Goal: Transaction & Acquisition: Purchase product/service

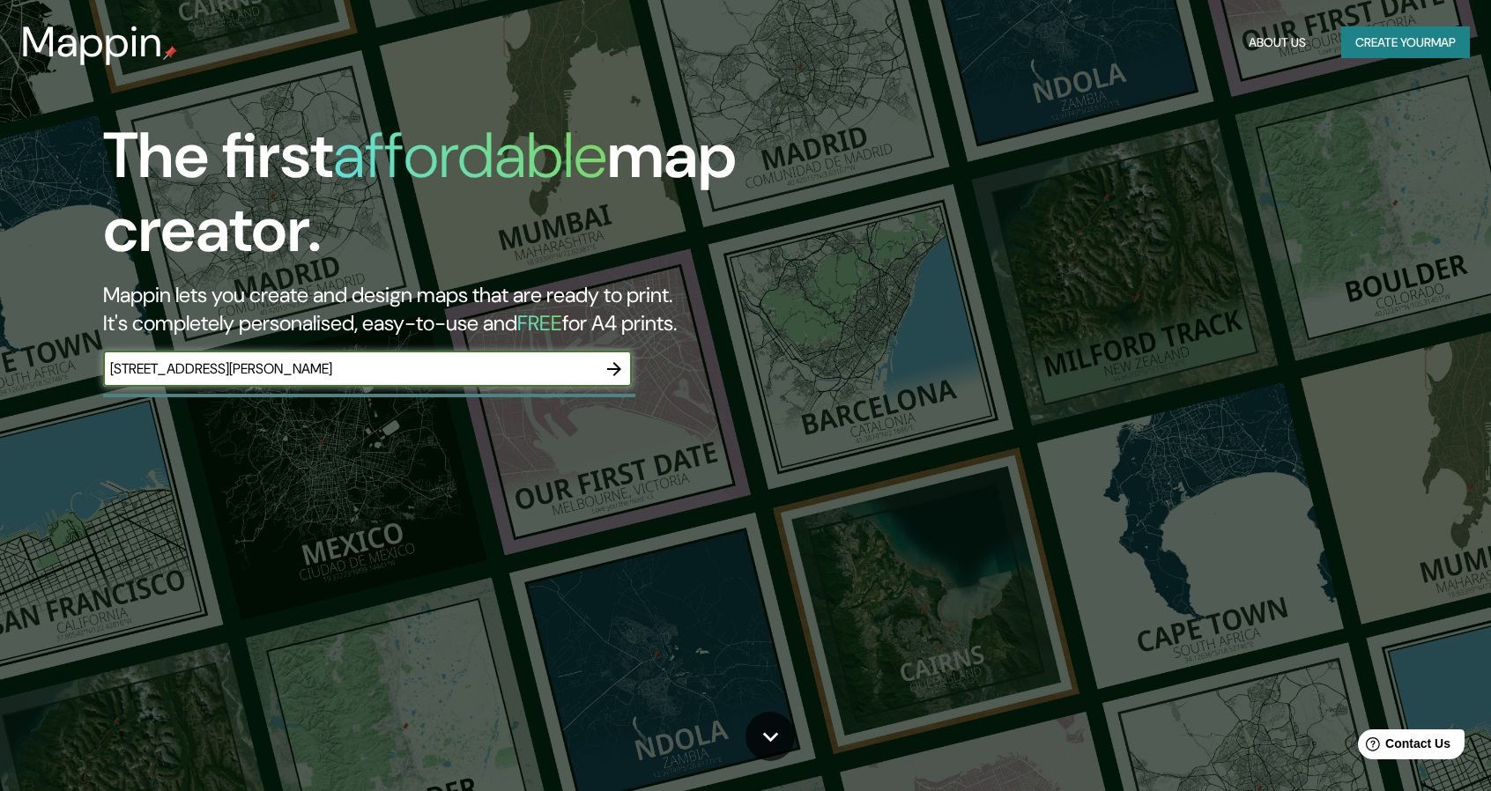
type input "[STREET_ADDRESS][PERSON_NAME]"
click at [625, 362] on button "button" at bounding box center [613, 369] width 35 height 35
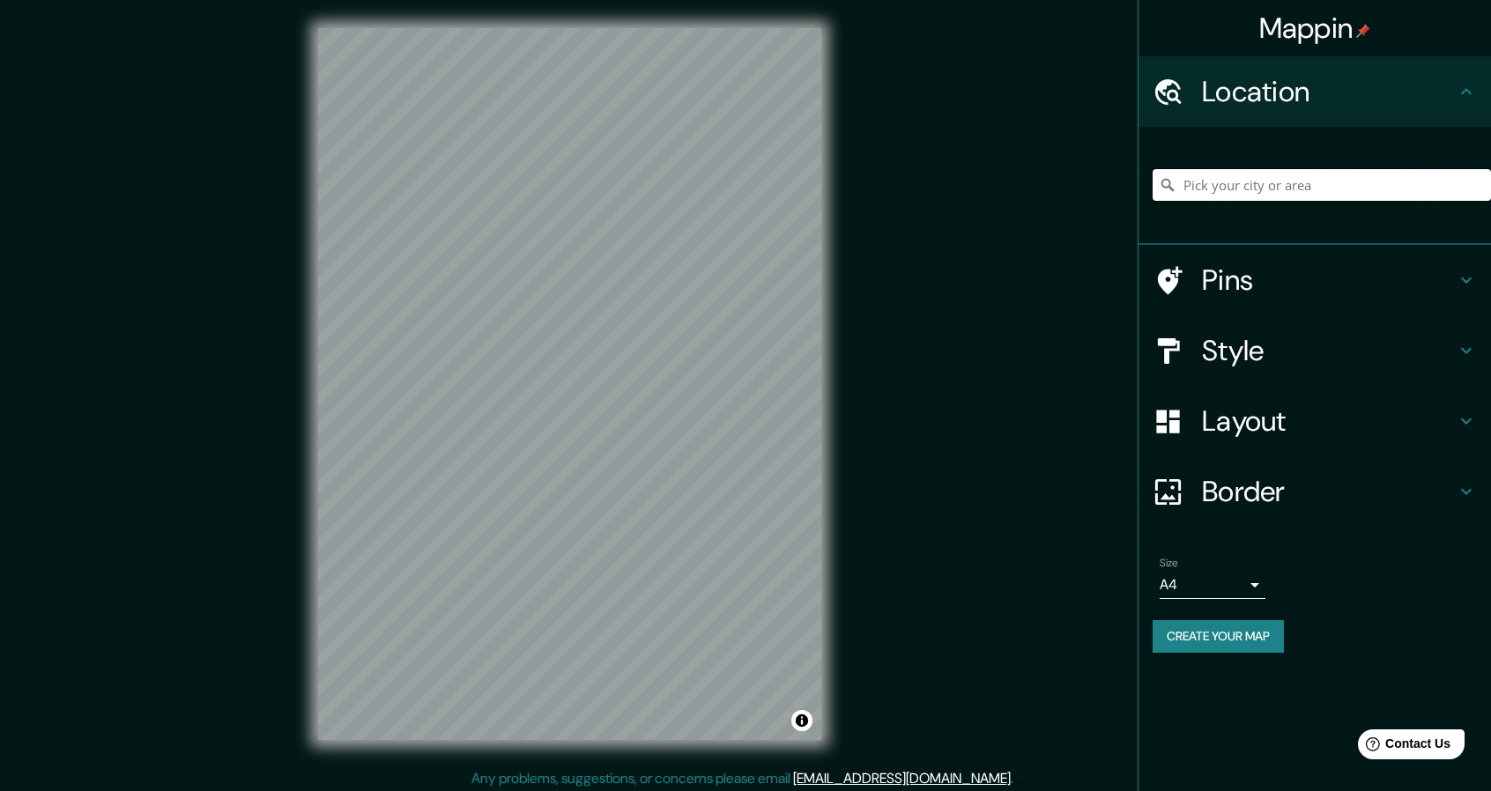
click at [1278, 191] on input "Pick your city or area" at bounding box center [1321, 185] width 338 height 32
paste input "[STREET_ADDRESS][PERSON_NAME]"
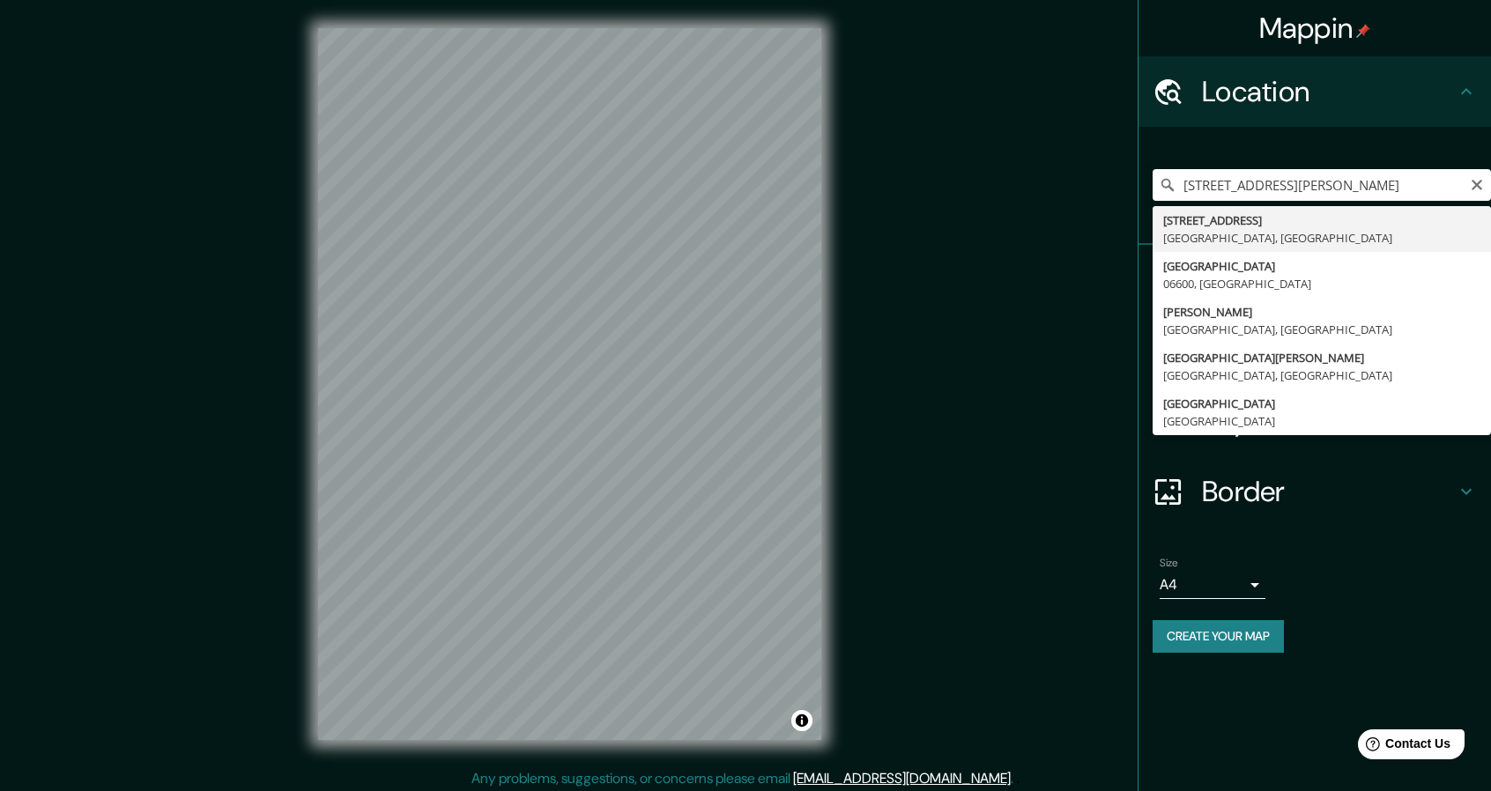
type input "[STREET_ADDRESS]"
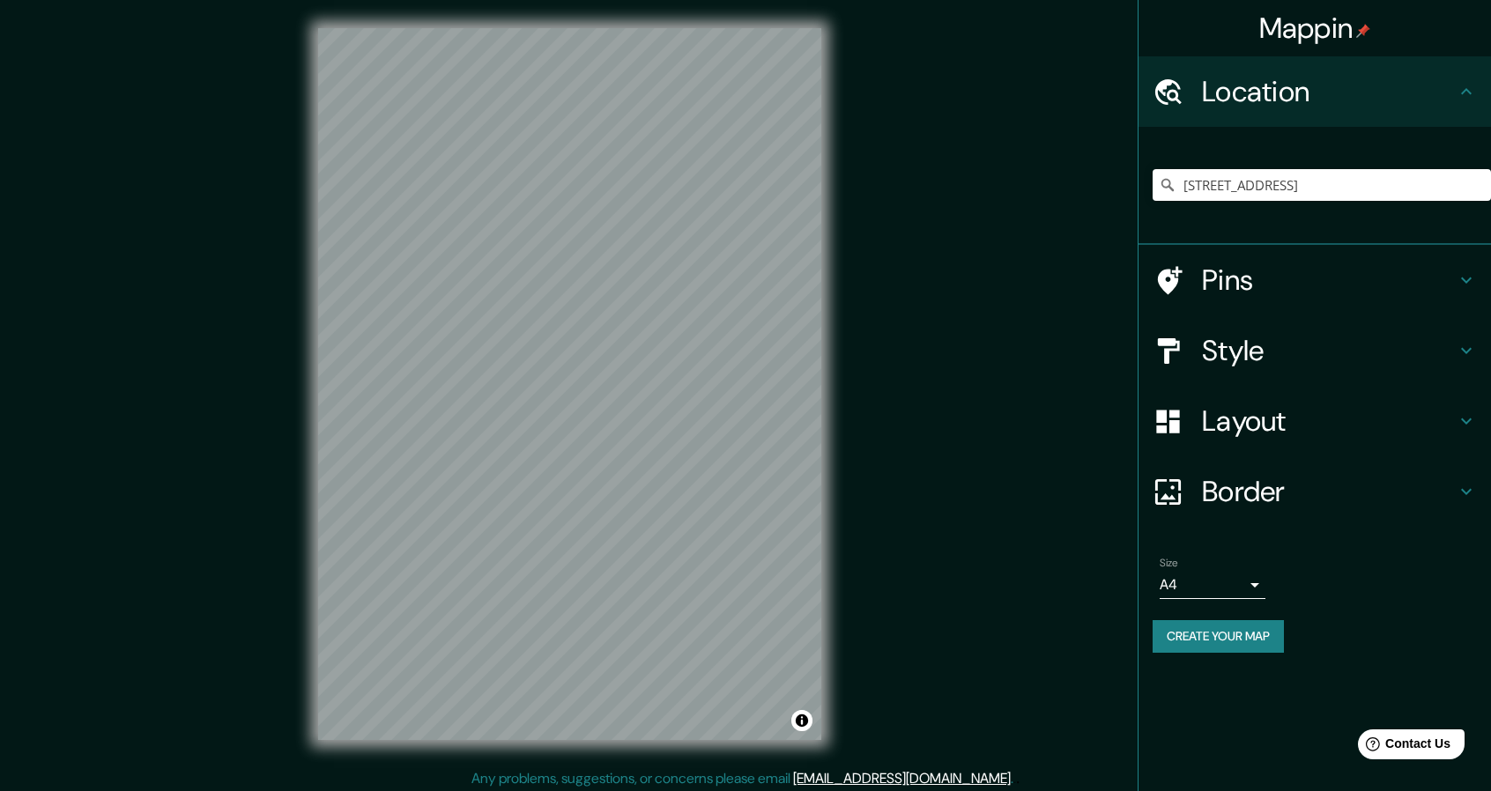
click at [1461, 272] on icon at bounding box center [1466, 280] width 21 height 21
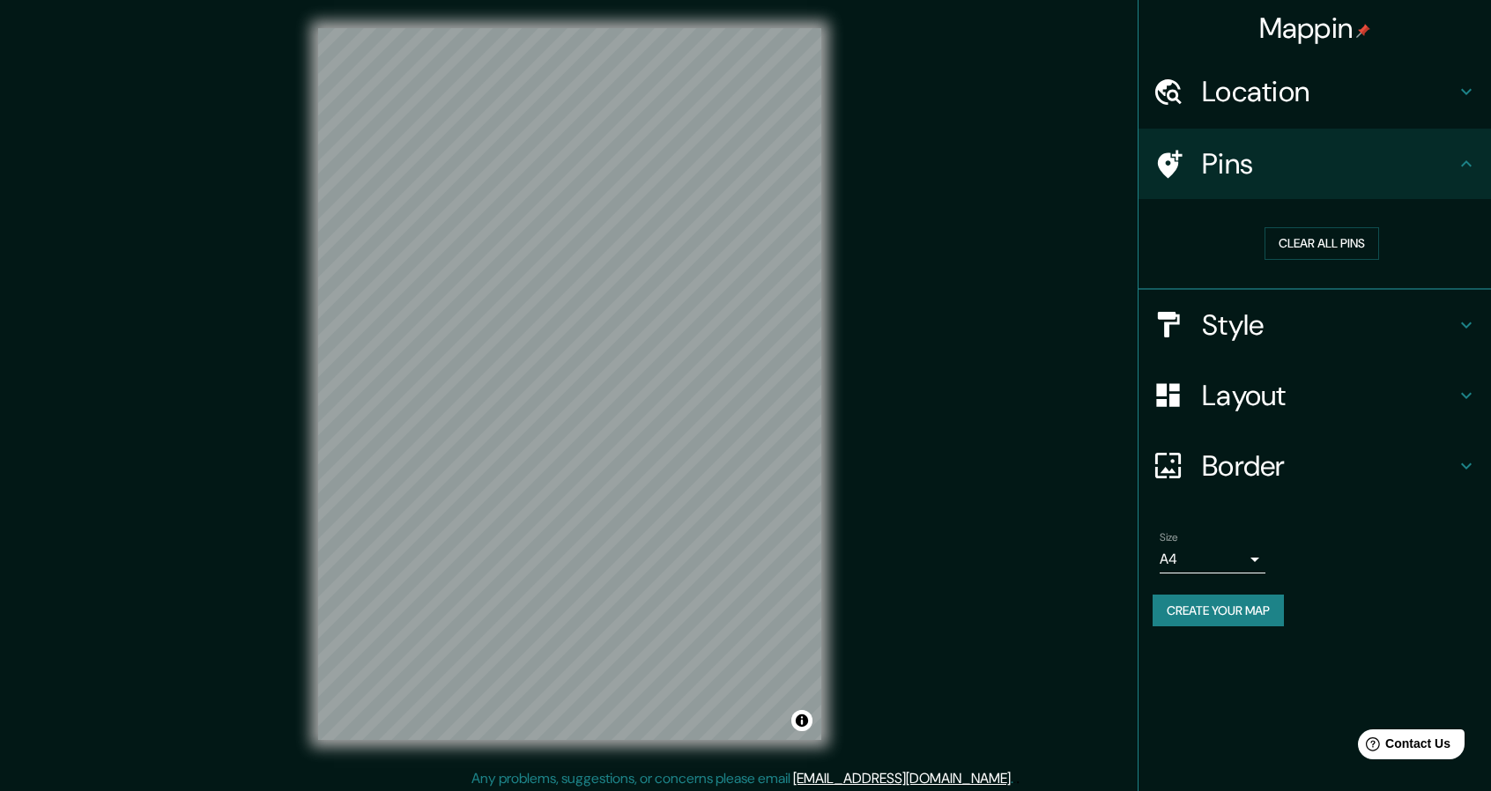
click at [1461, 161] on icon at bounding box center [1466, 163] width 21 height 21
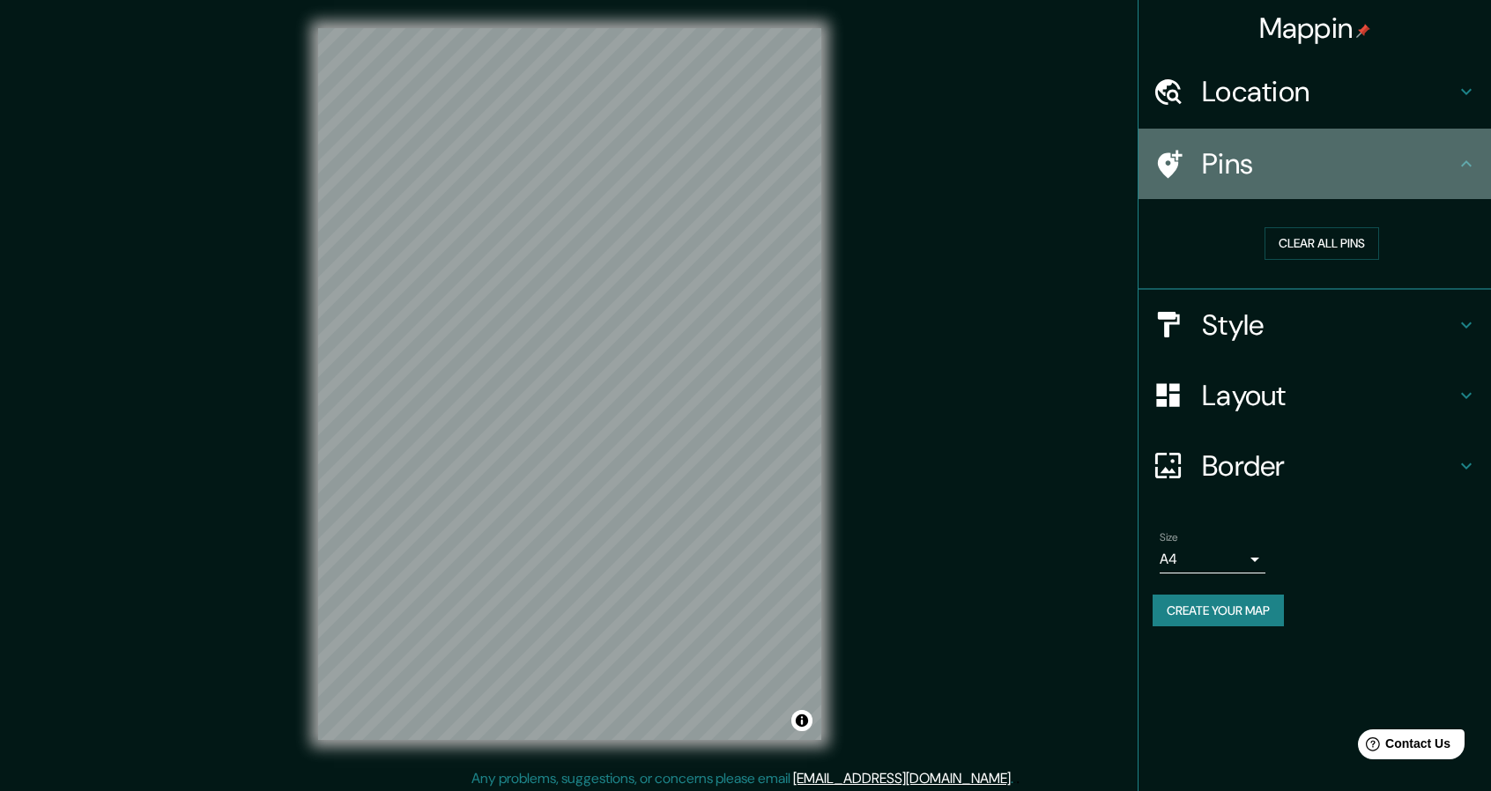
click at [1466, 159] on icon at bounding box center [1466, 163] width 21 height 21
click at [1466, 161] on icon at bounding box center [1466, 163] width 11 height 6
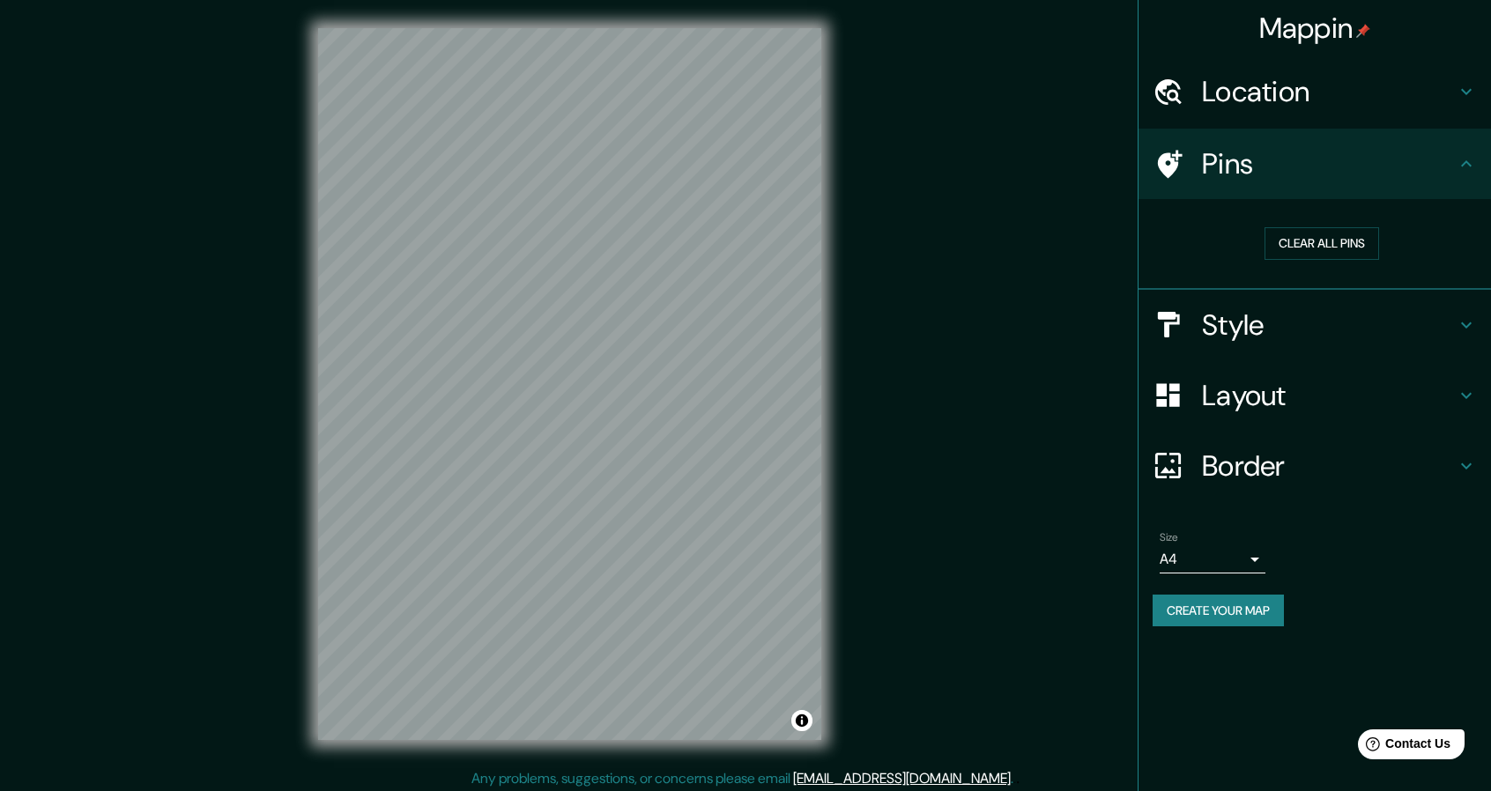
click at [1471, 92] on icon at bounding box center [1466, 91] width 21 height 21
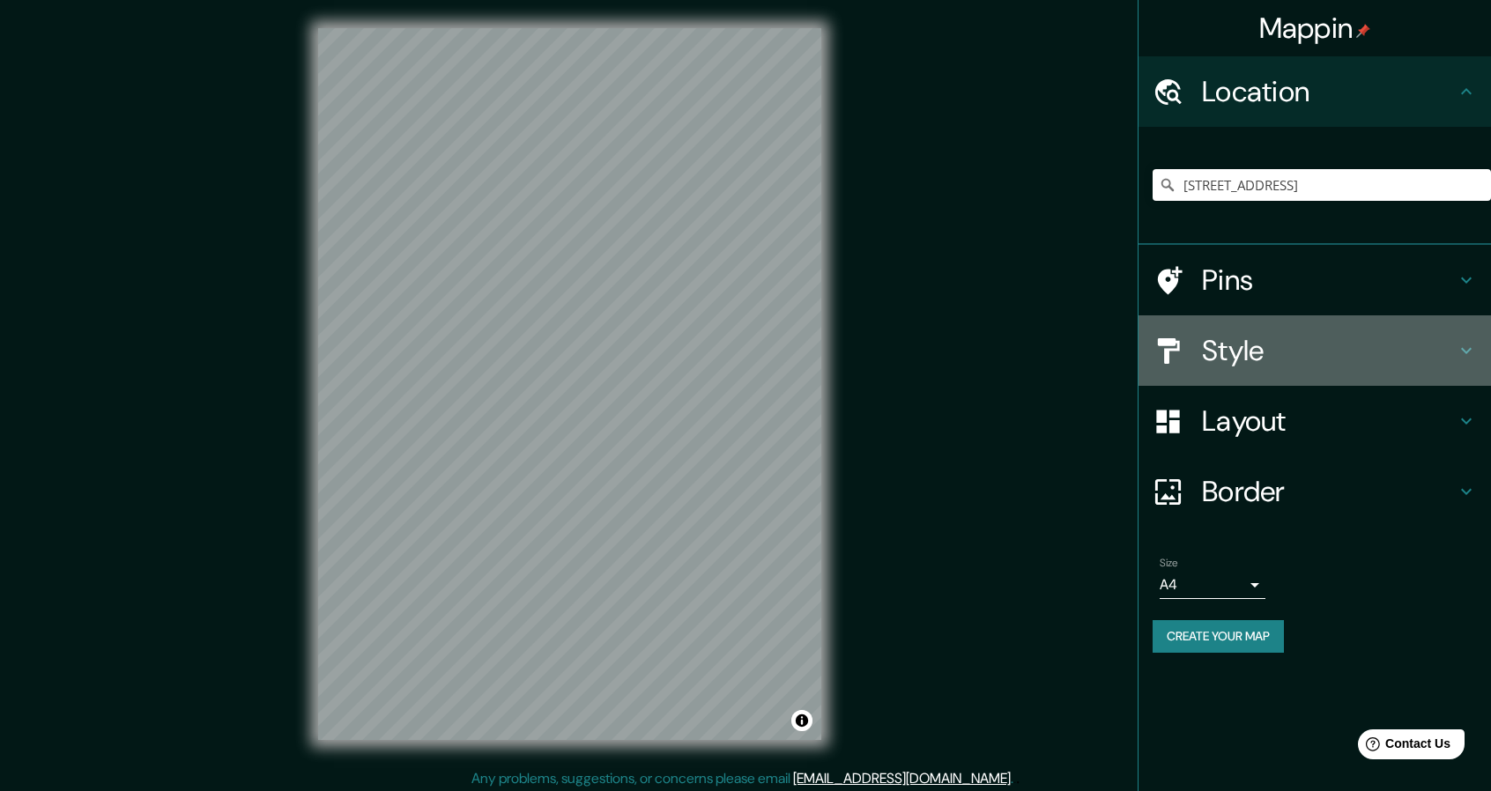
click at [1462, 348] on icon at bounding box center [1466, 351] width 11 height 6
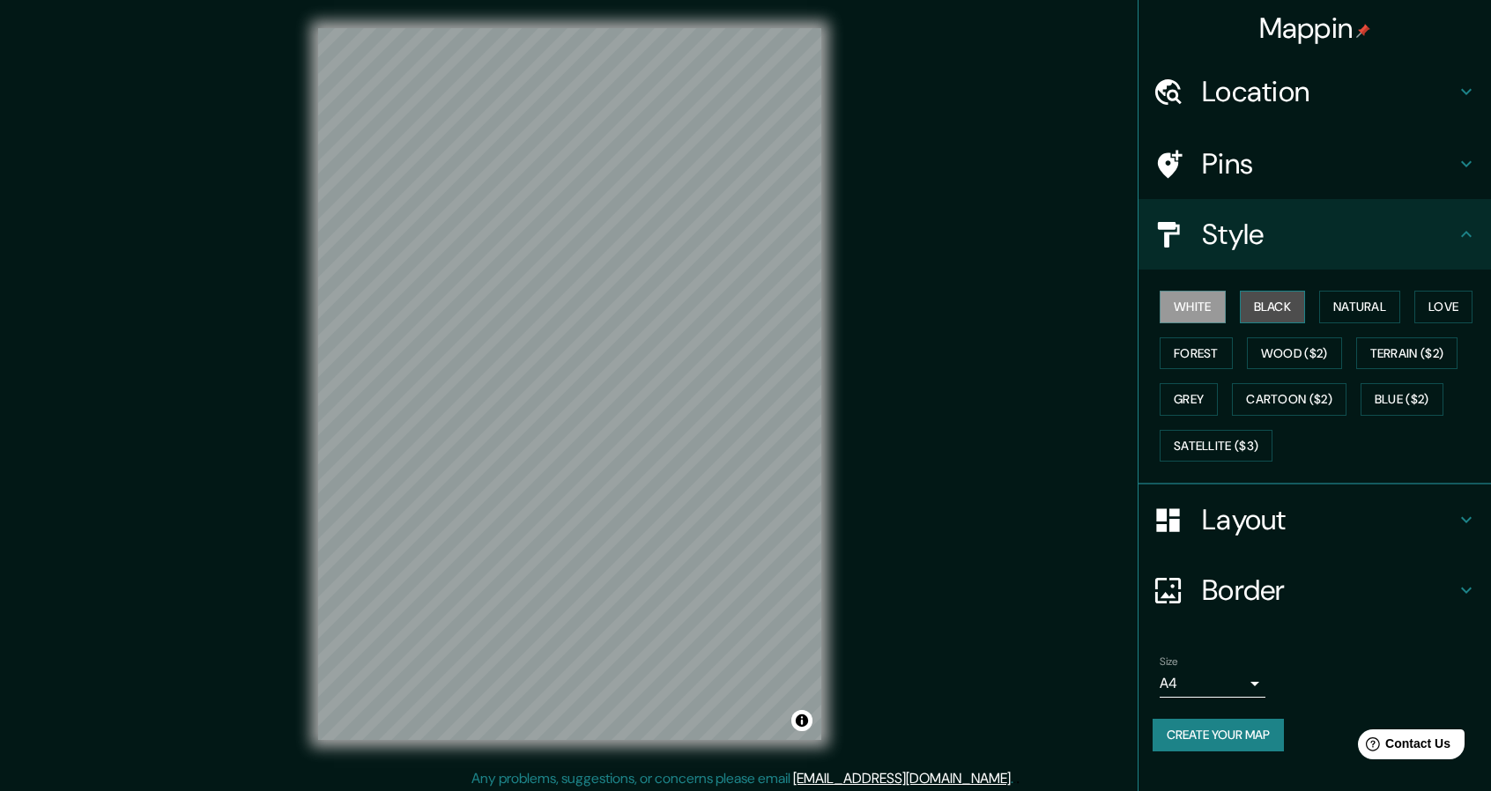
click at [1281, 300] on button "Black" at bounding box center [1273, 307] width 66 height 33
click at [1367, 293] on button "Natural" at bounding box center [1359, 307] width 81 height 33
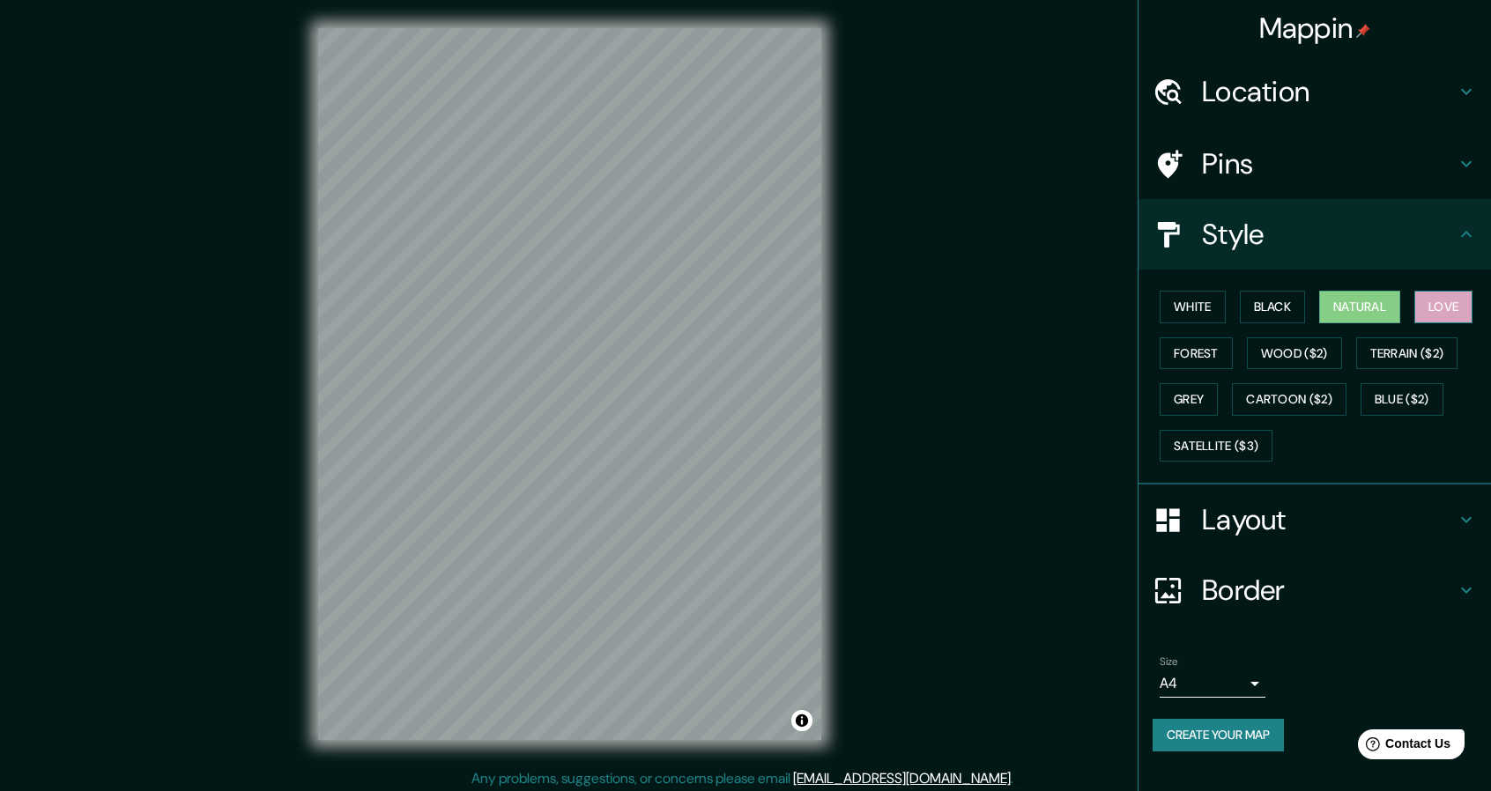
click at [1461, 306] on button "Love" at bounding box center [1443, 307] width 58 height 33
click at [1218, 353] on button "Forest" at bounding box center [1195, 353] width 73 height 33
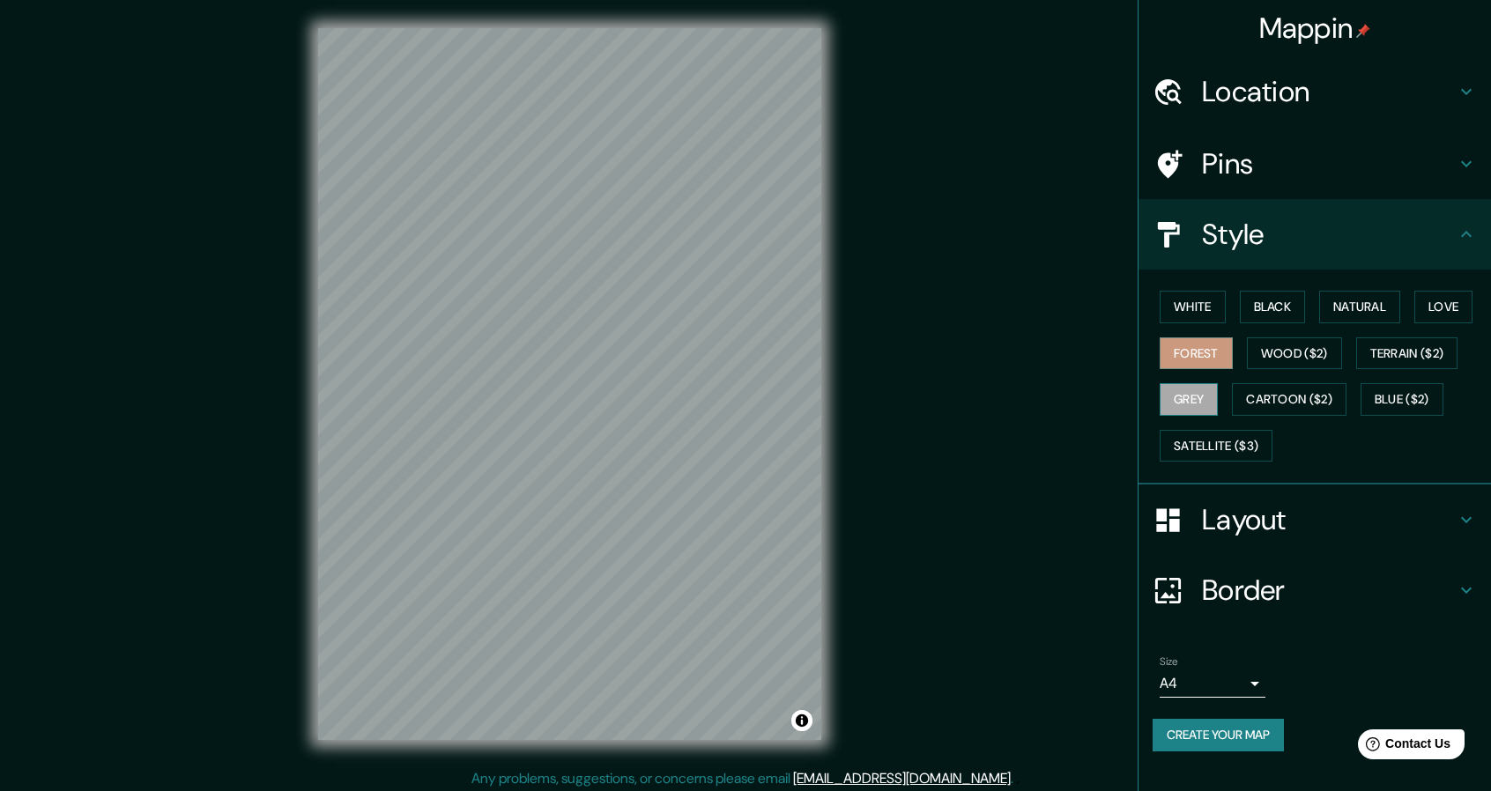
click at [1189, 404] on button "Grey" at bounding box center [1188, 399] width 58 height 33
click at [1260, 299] on button "Black" at bounding box center [1273, 307] width 66 height 33
click at [1200, 312] on button "White" at bounding box center [1192, 307] width 66 height 33
click at [1188, 396] on button "Grey" at bounding box center [1188, 399] width 58 height 33
click at [1195, 302] on button "White" at bounding box center [1192, 307] width 66 height 33
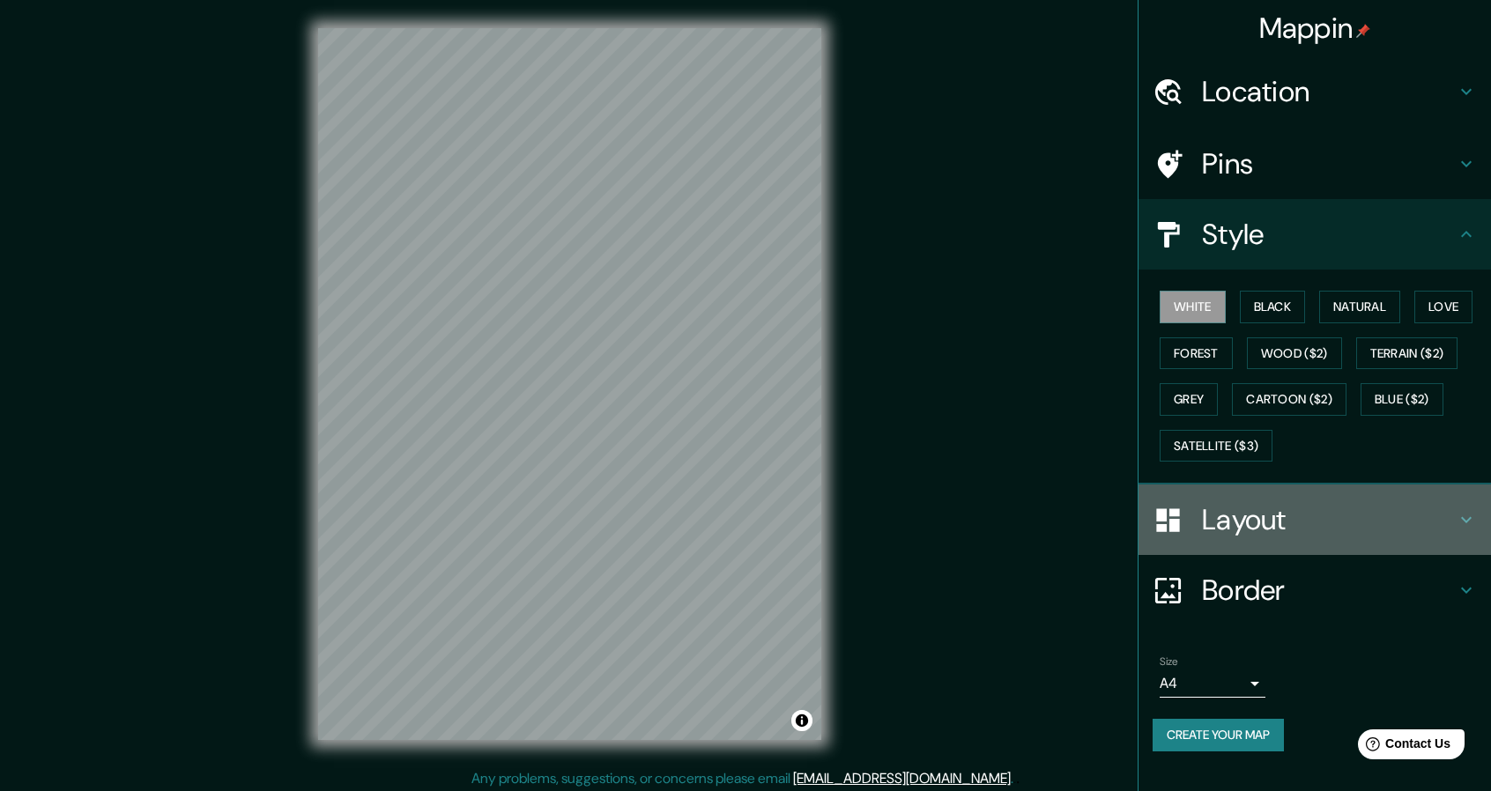
click at [1389, 502] on h4 "Layout" at bounding box center [1329, 519] width 254 height 35
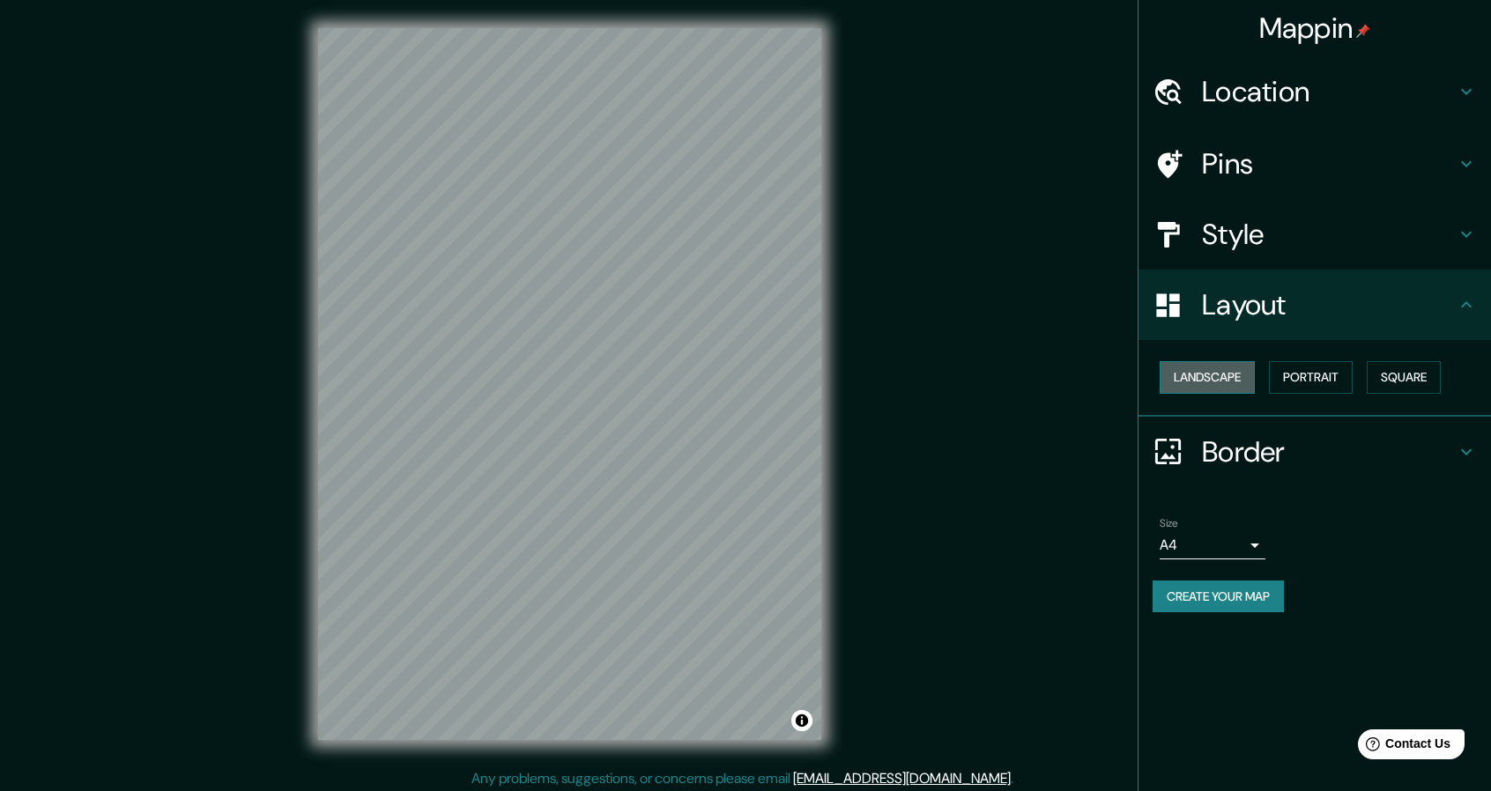
click at [1223, 374] on button "Landscape" at bounding box center [1206, 377] width 95 height 33
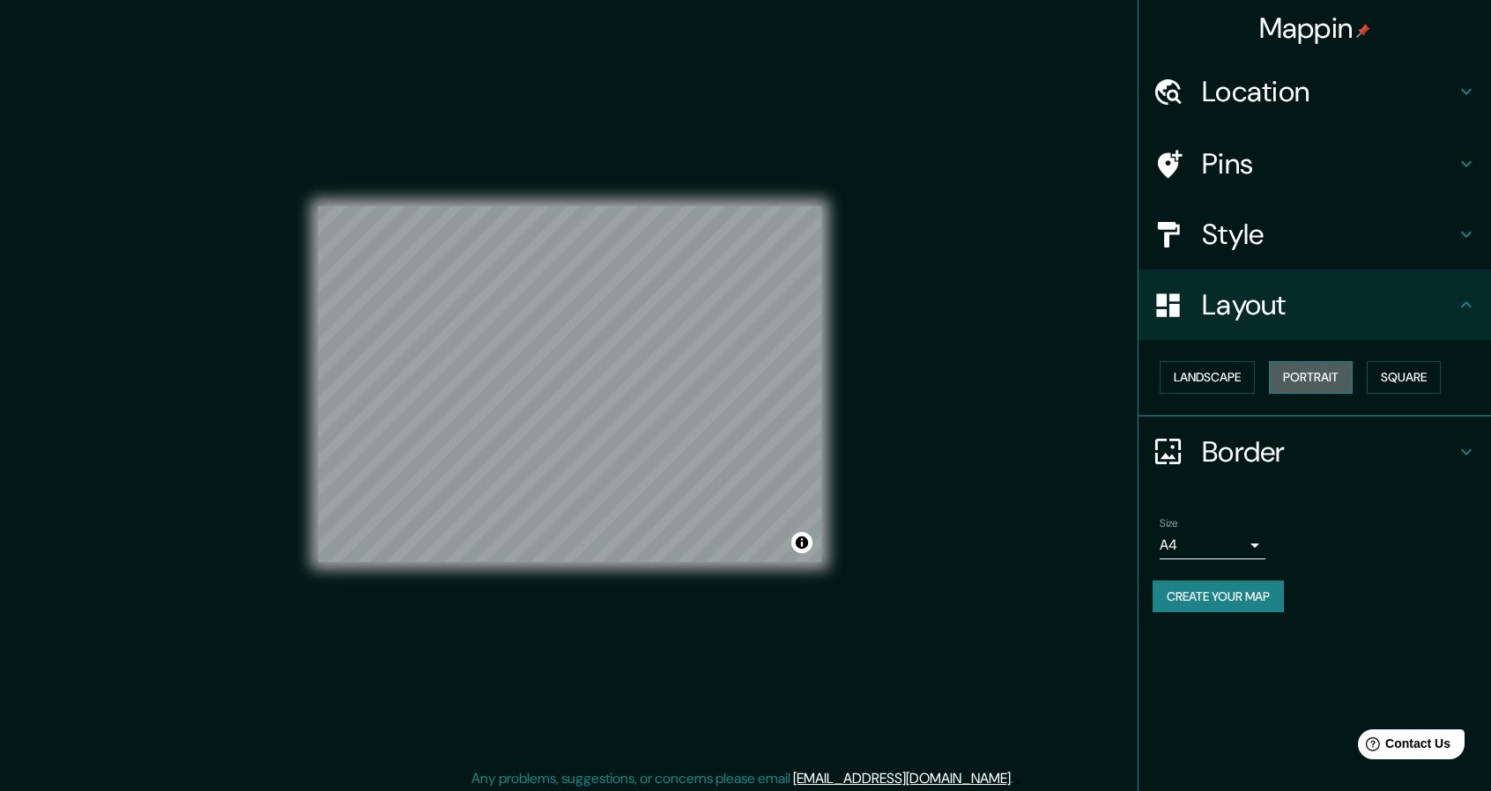
click at [1308, 379] on button "Portrait" at bounding box center [1311, 377] width 84 height 33
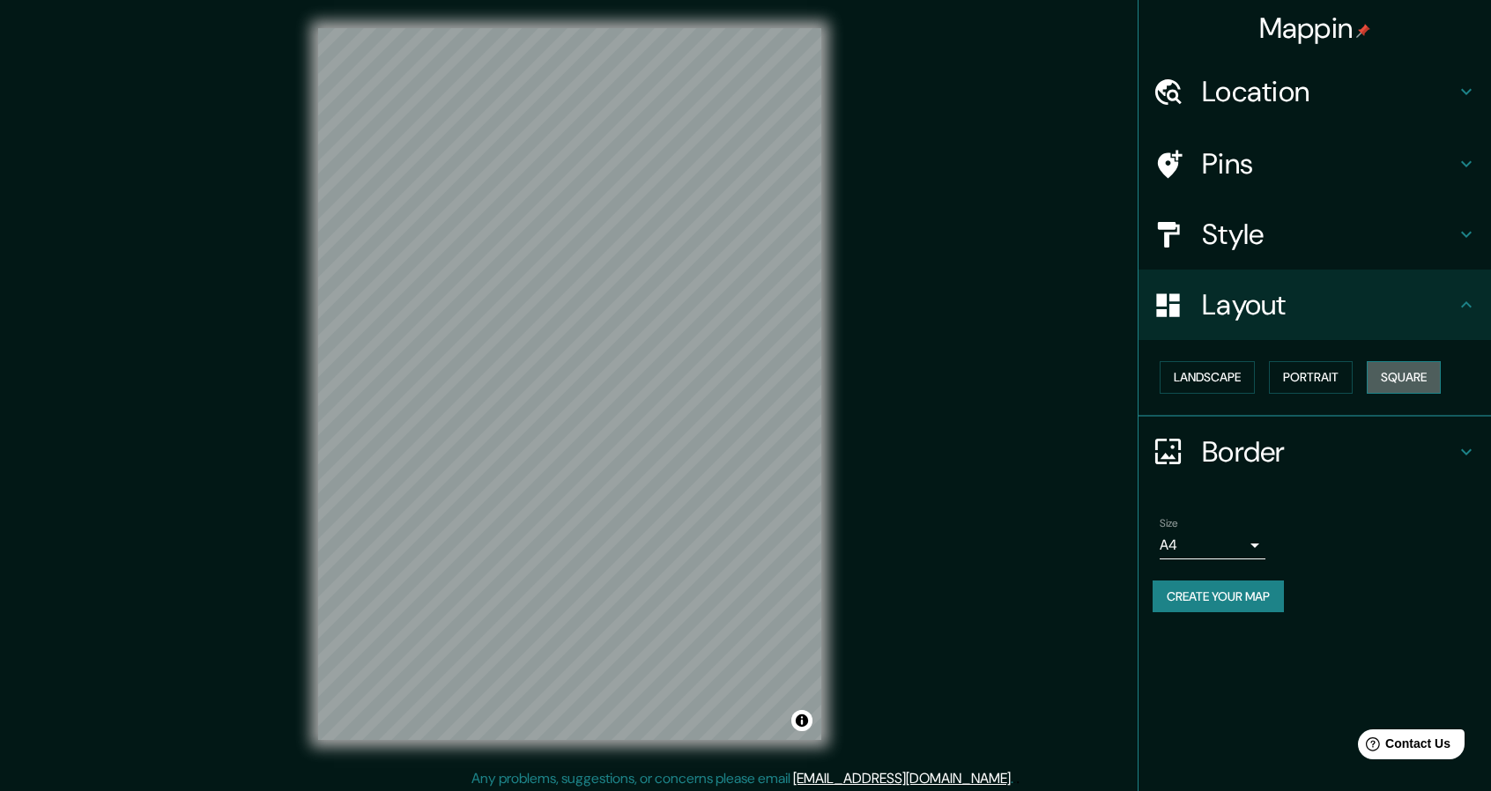
click at [1404, 379] on button "Square" at bounding box center [1404, 377] width 74 height 33
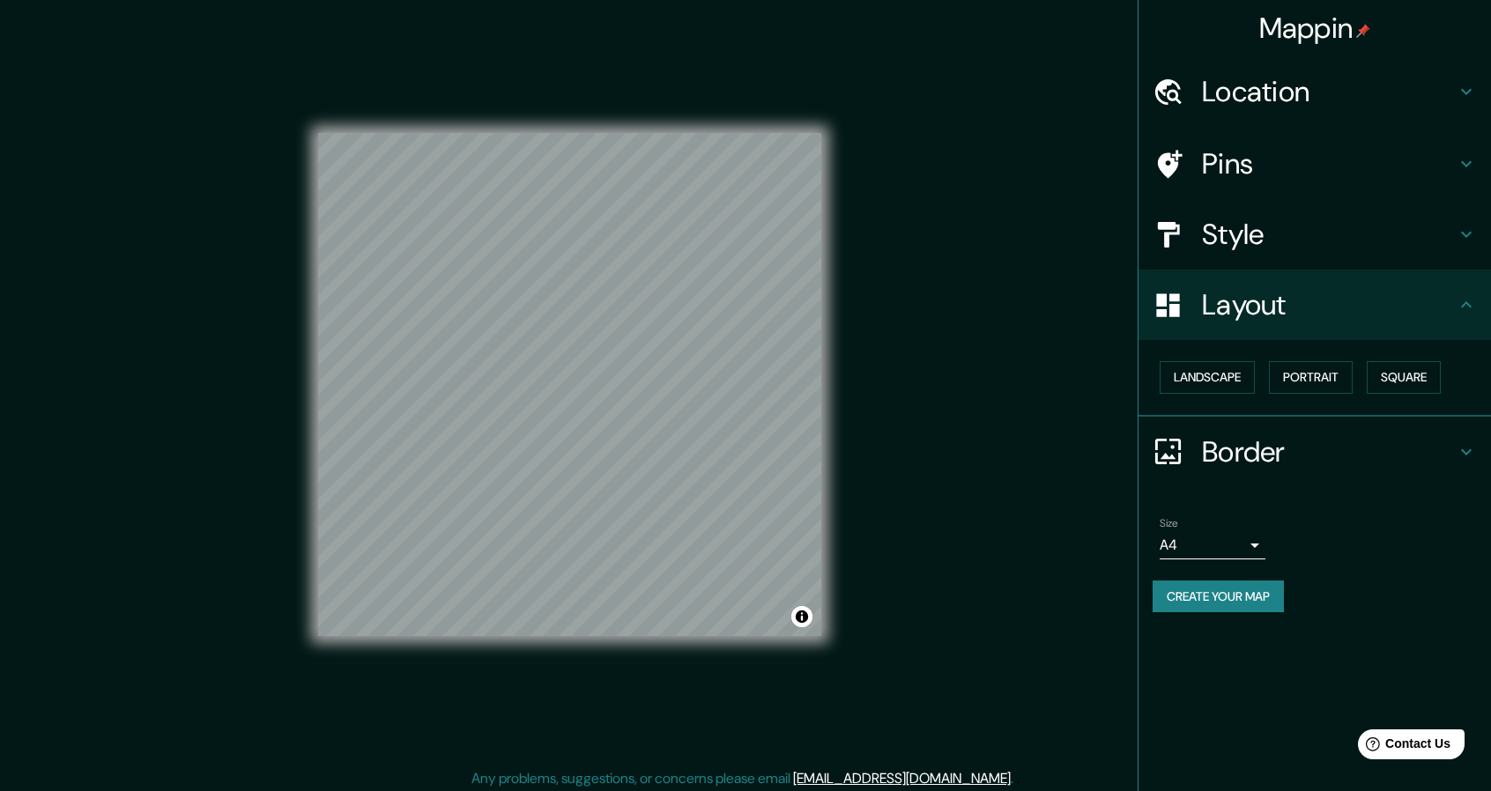
click at [1465, 452] on icon at bounding box center [1466, 451] width 11 height 6
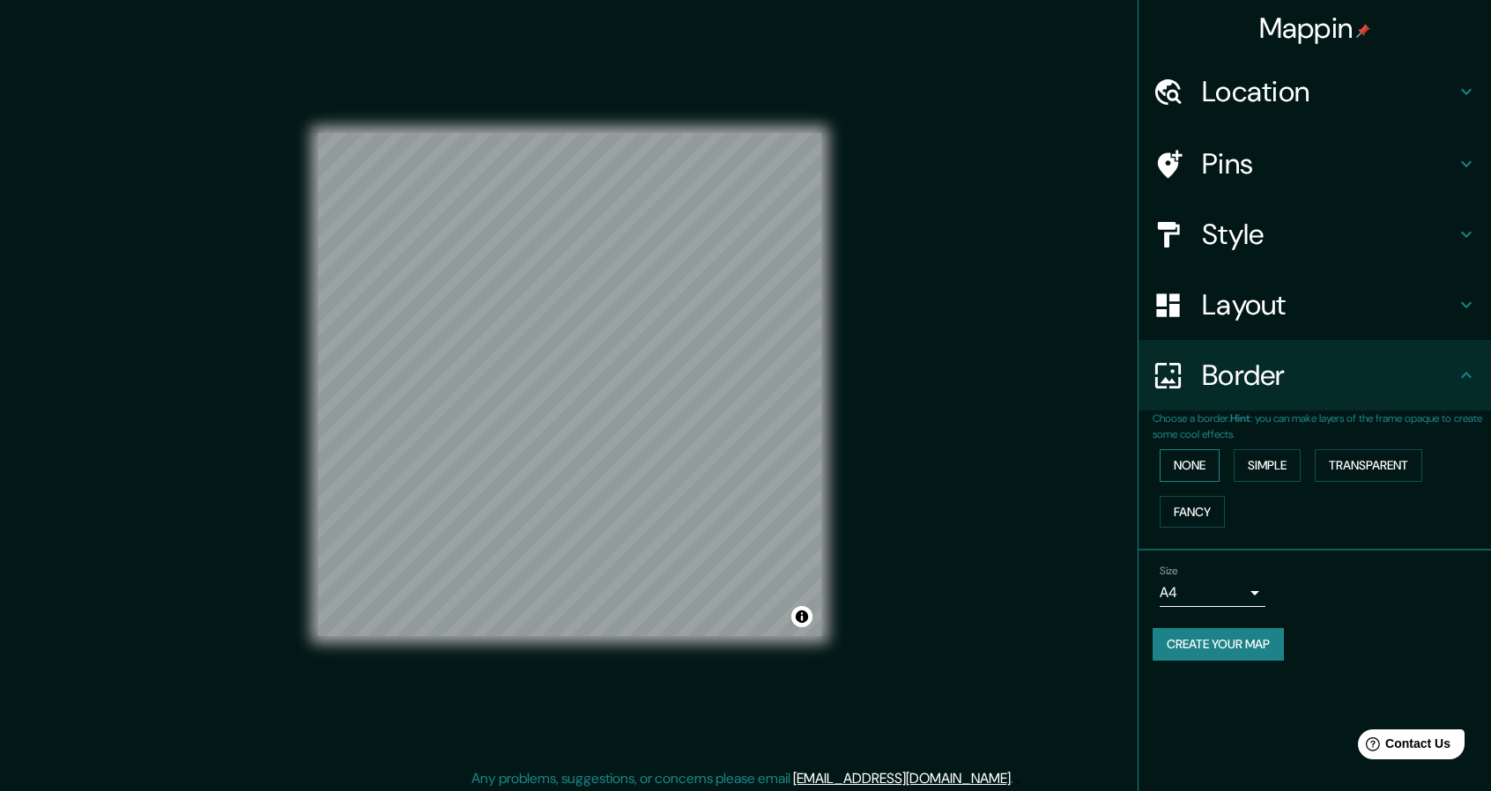
click at [1190, 457] on button "None" at bounding box center [1189, 465] width 60 height 33
click at [1278, 464] on button "Simple" at bounding box center [1267, 465] width 67 height 33
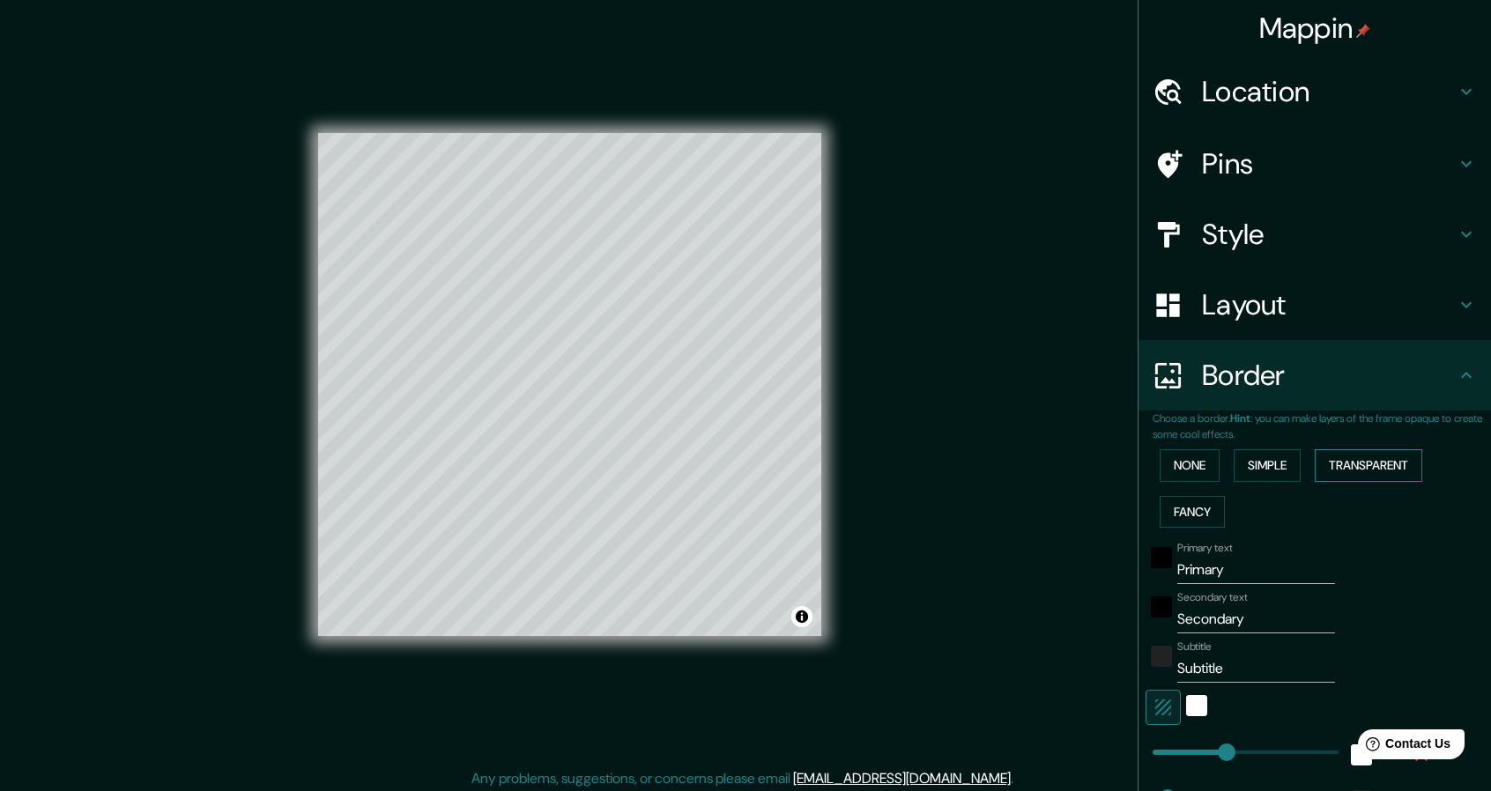
click at [1358, 461] on button "Transparent" at bounding box center [1368, 465] width 107 height 33
click at [1196, 512] on button "Fancy" at bounding box center [1191, 512] width 65 height 33
click at [1184, 463] on button "None" at bounding box center [1189, 465] width 60 height 33
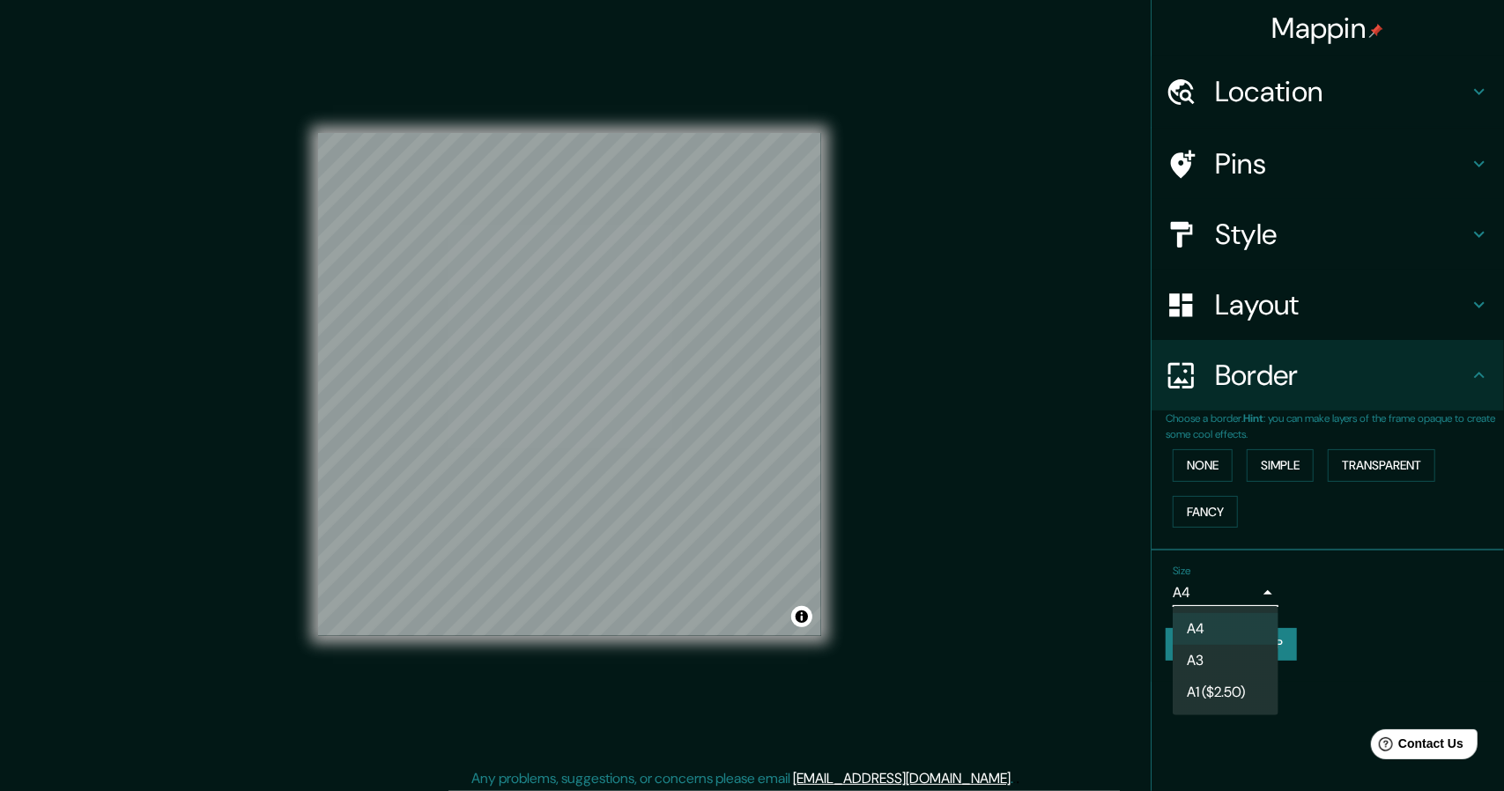
click at [1227, 599] on body "Mappin Location [STREET_ADDRESS] Pins Style Layout Border Choose a border. Hint…" at bounding box center [752, 395] width 1504 height 791
click at [1223, 667] on li "A3" at bounding box center [1226, 661] width 106 height 32
type input "a4"
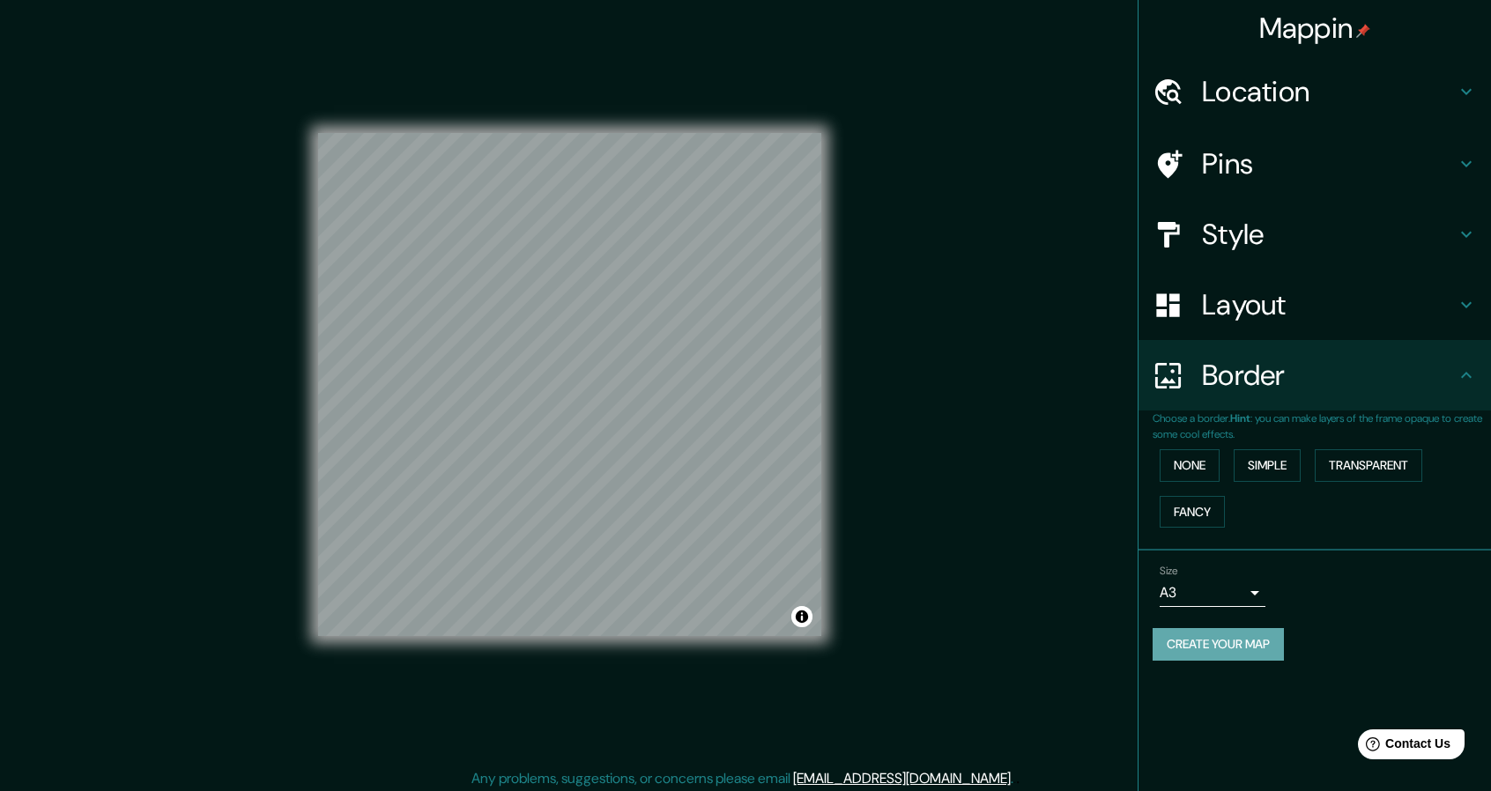
click at [1222, 642] on button "Create your map" at bounding box center [1217, 644] width 131 height 33
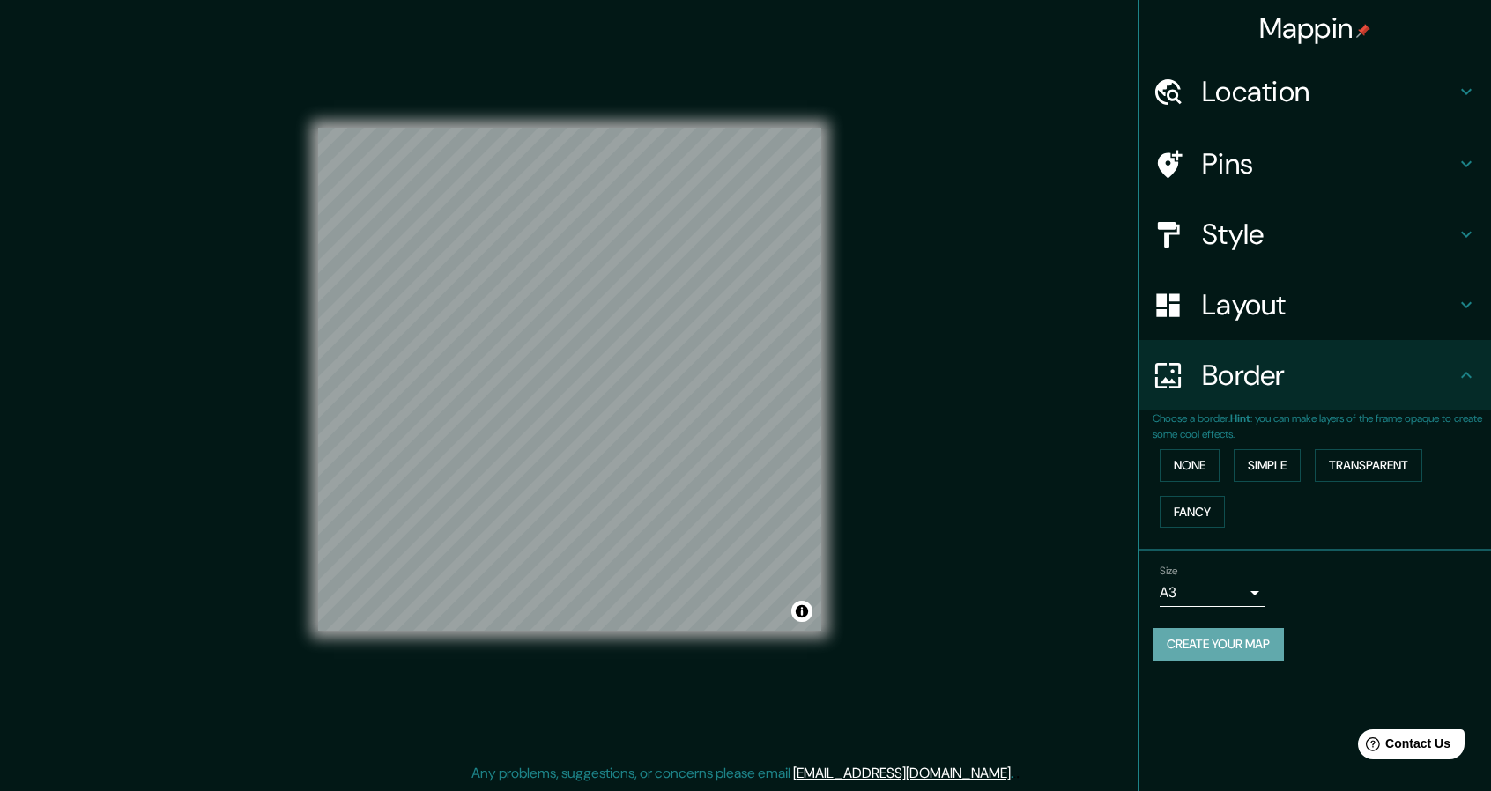
click at [1212, 654] on button "Create your map" at bounding box center [1217, 644] width 131 height 33
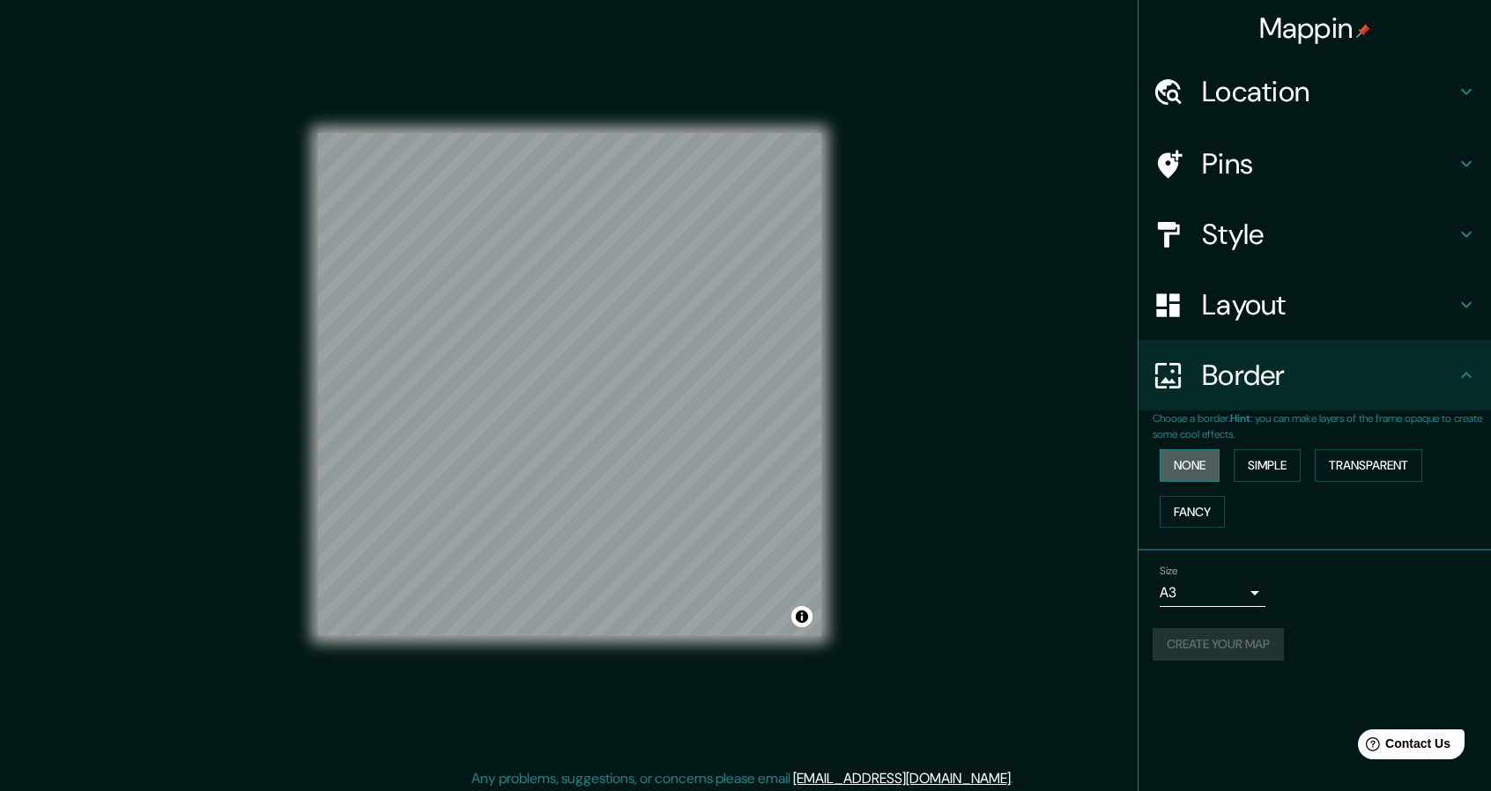
click at [1188, 468] on button "None" at bounding box center [1189, 465] width 60 height 33
click at [1252, 461] on button "Simple" at bounding box center [1267, 465] width 67 height 33
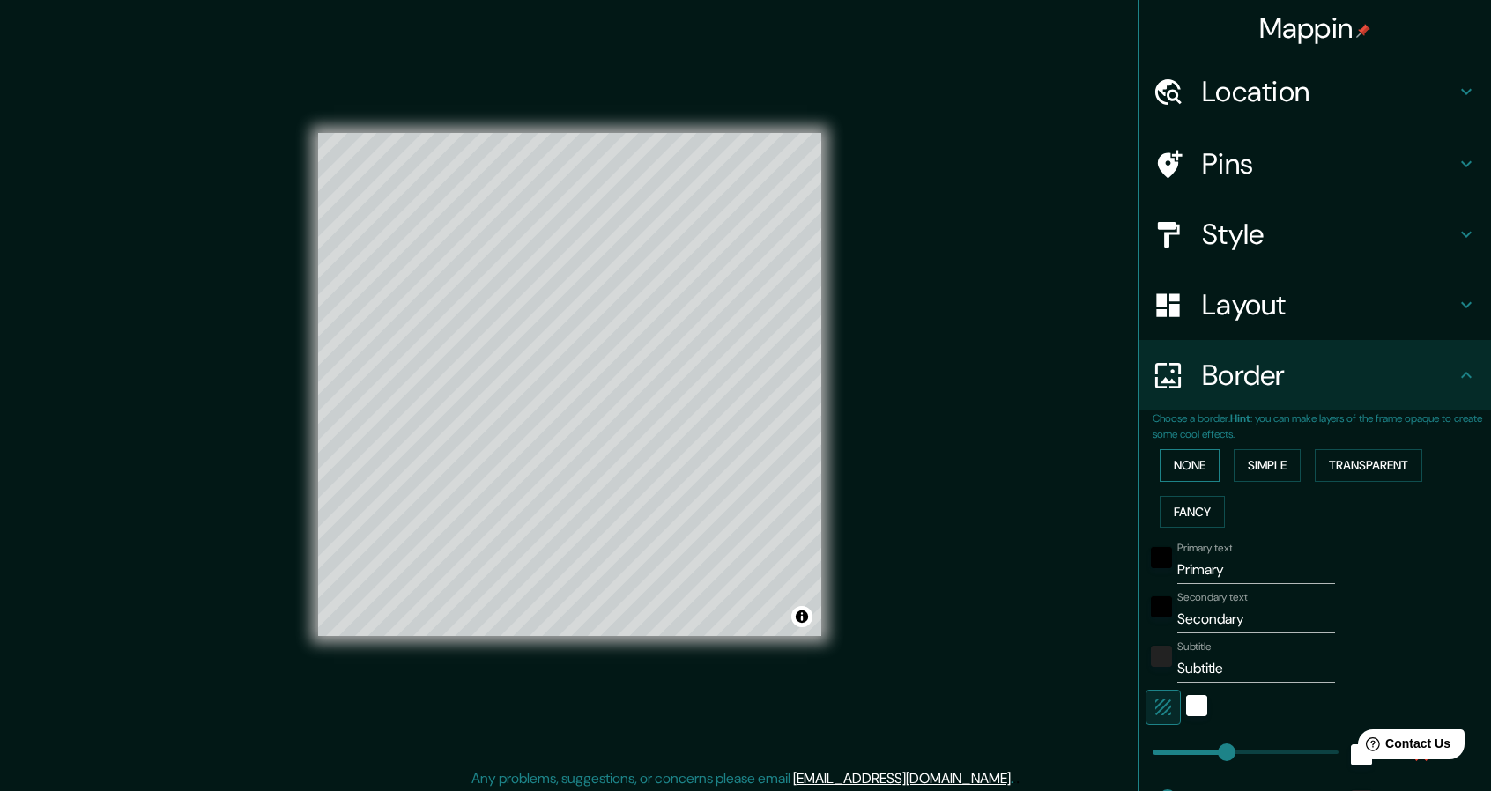
click at [1161, 461] on button "None" at bounding box center [1189, 465] width 60 height 33
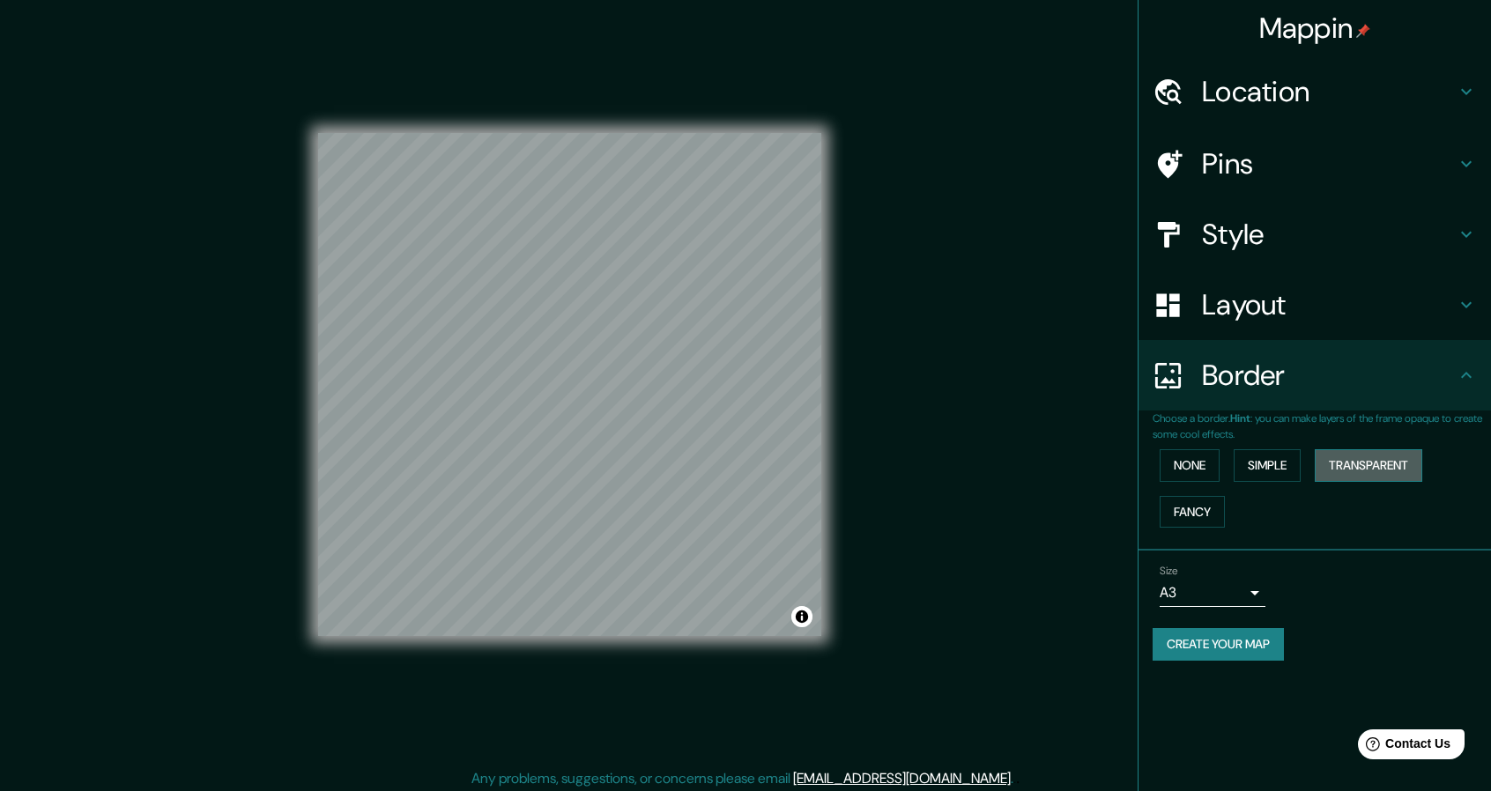
click at [1376, 464] on button "Transparent" at bounding box center [1368, 465] width 107 height 33
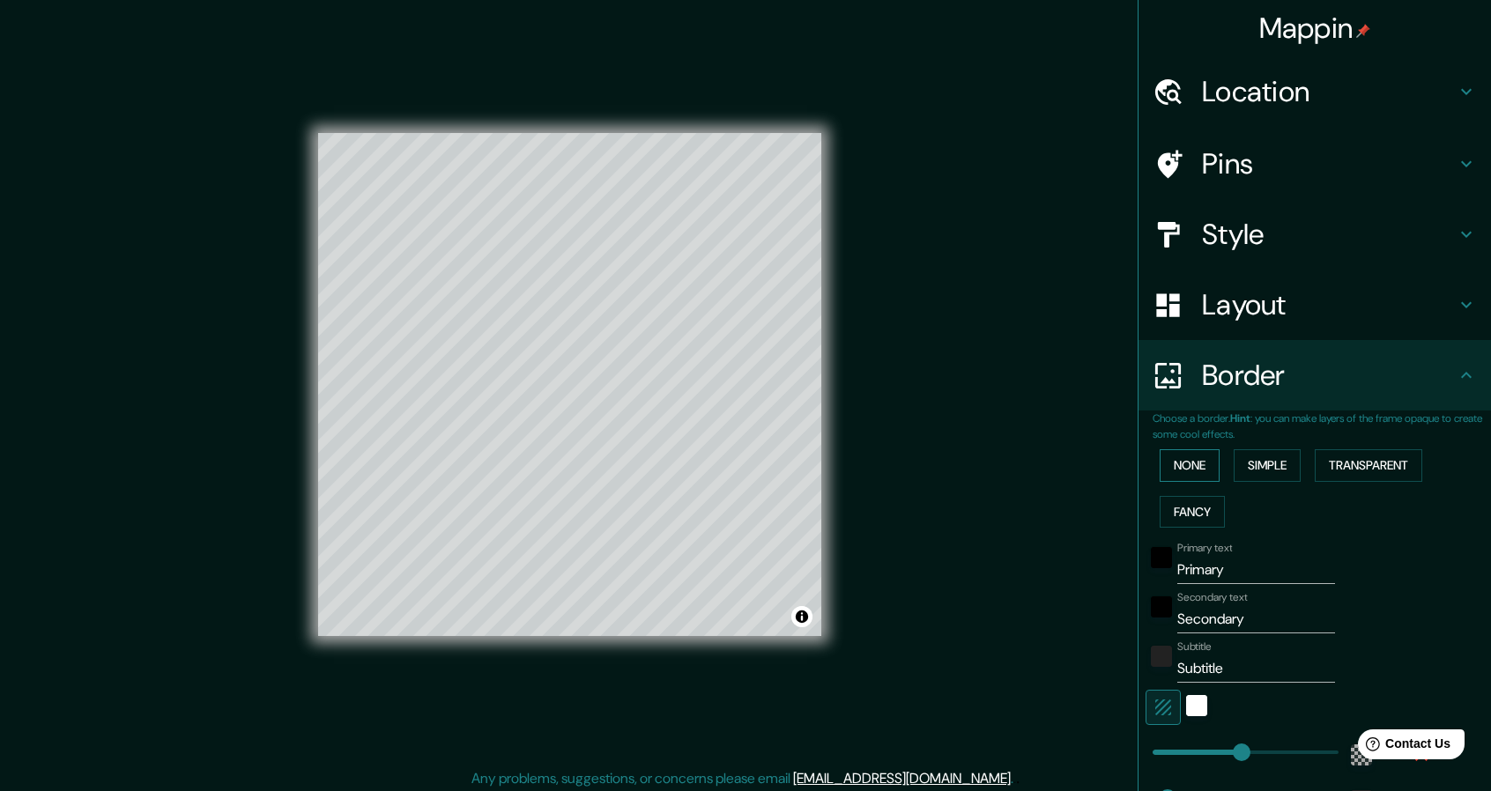
click at [1182, 463] on button "None" at bounding box center [1189, 465] width 60 height 33
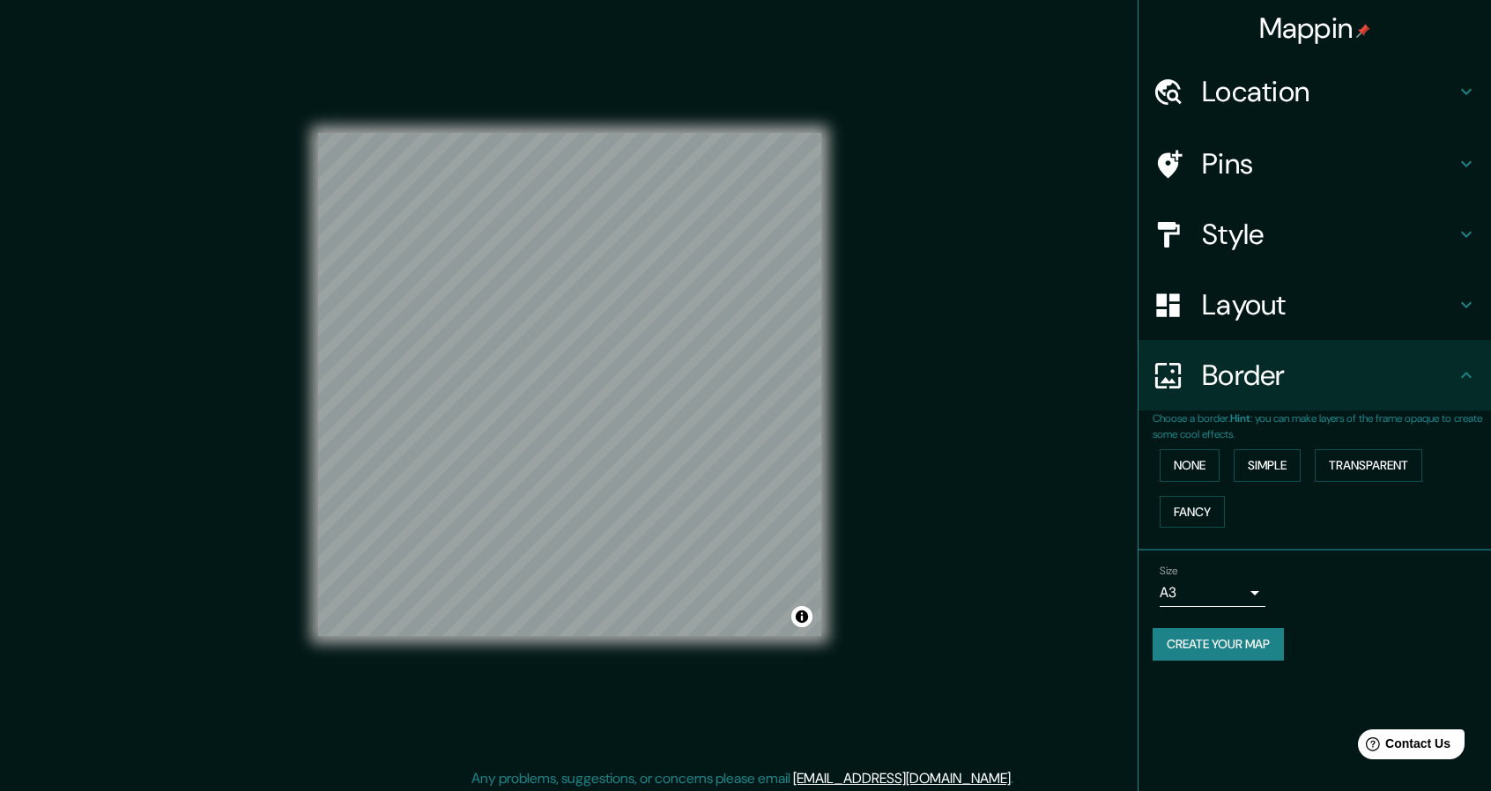
click at [1302, 36] on h4 "Mappin" at bounding box center [1315, 28] width 112 height 35
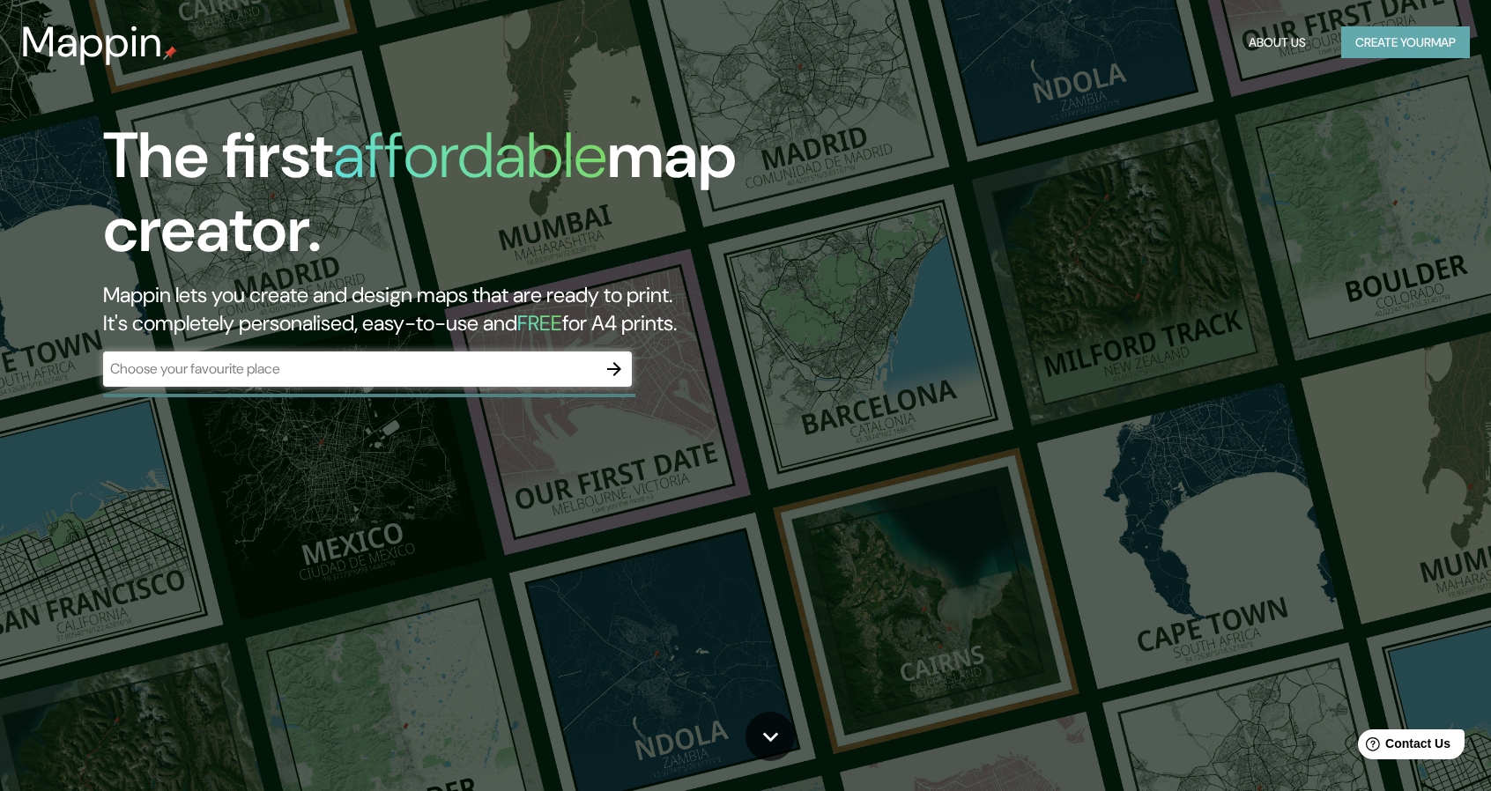
click at [1392, 41] on button "Create your map" at bounding box center [1405, 42] width 129 height 33
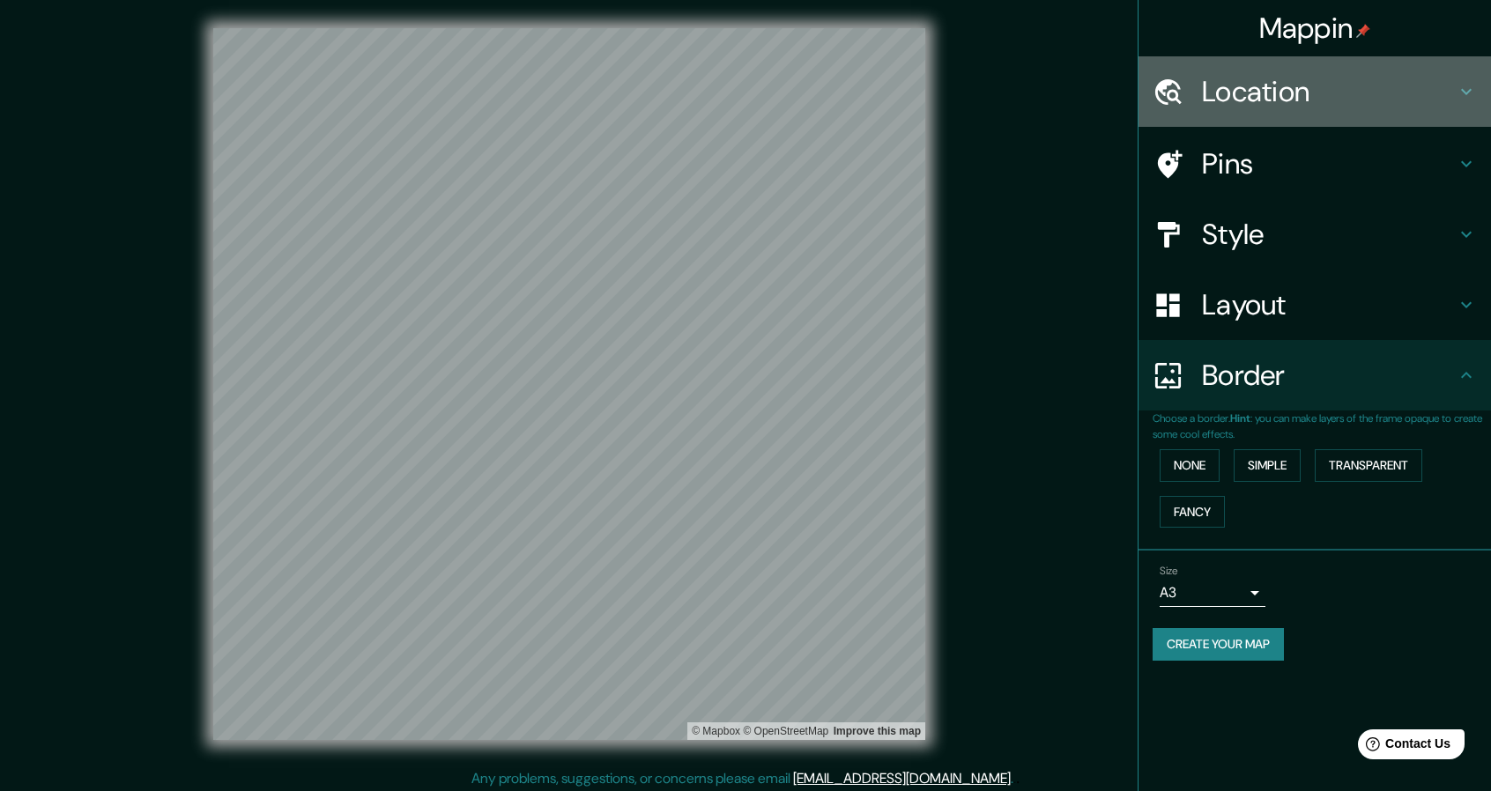
click at [1279, 85] on h4 "Location" at bounding box center [1329, 91] width 254 height 35
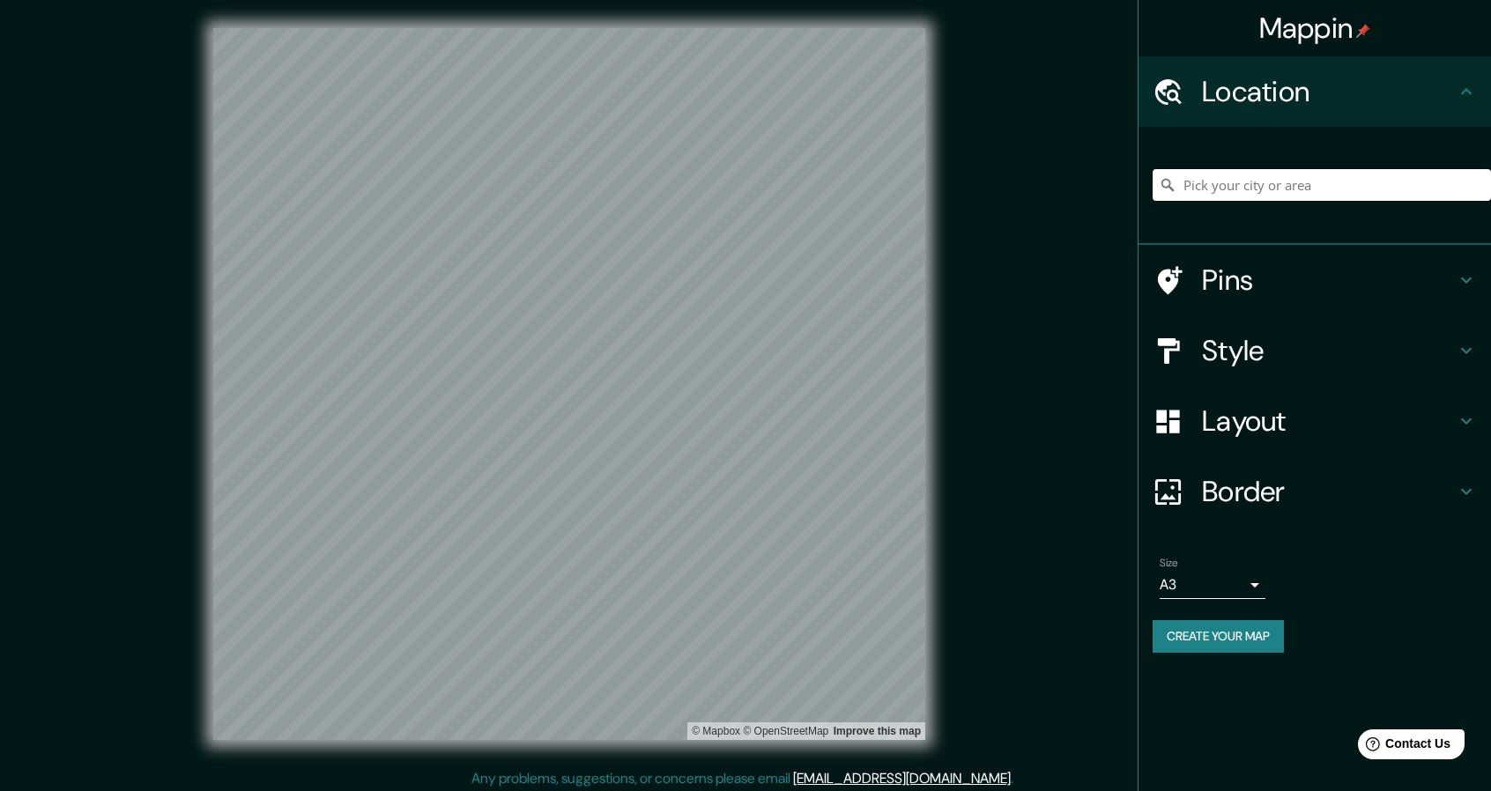
click at [1282, 178] on input "Pick your city or area" at bounding box center [1321, 185] width 338 height 32
paste input "[STREET_ADDRESS][PERSON_NAME]"
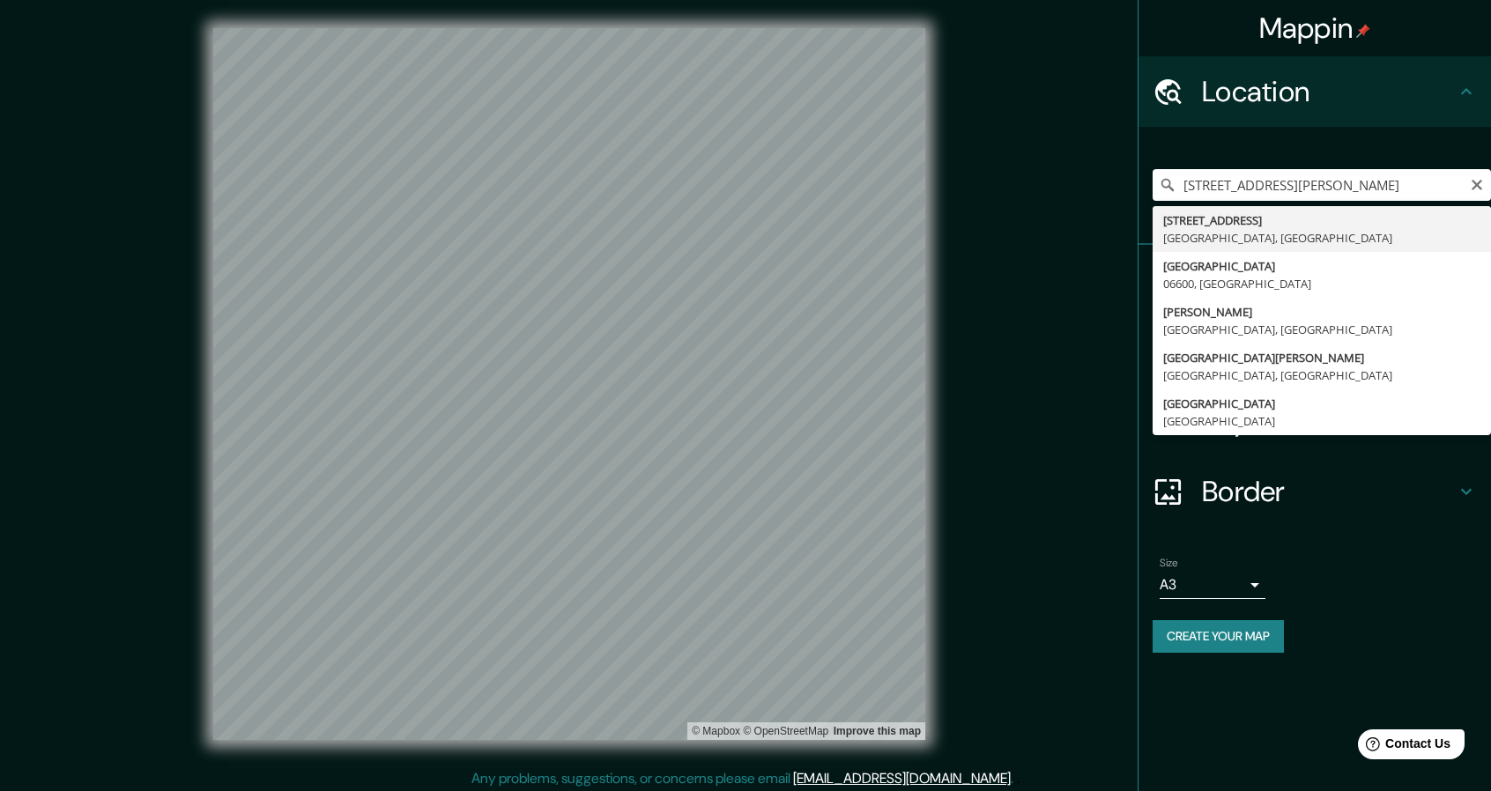
type input "[STREET_ADDRESS]"
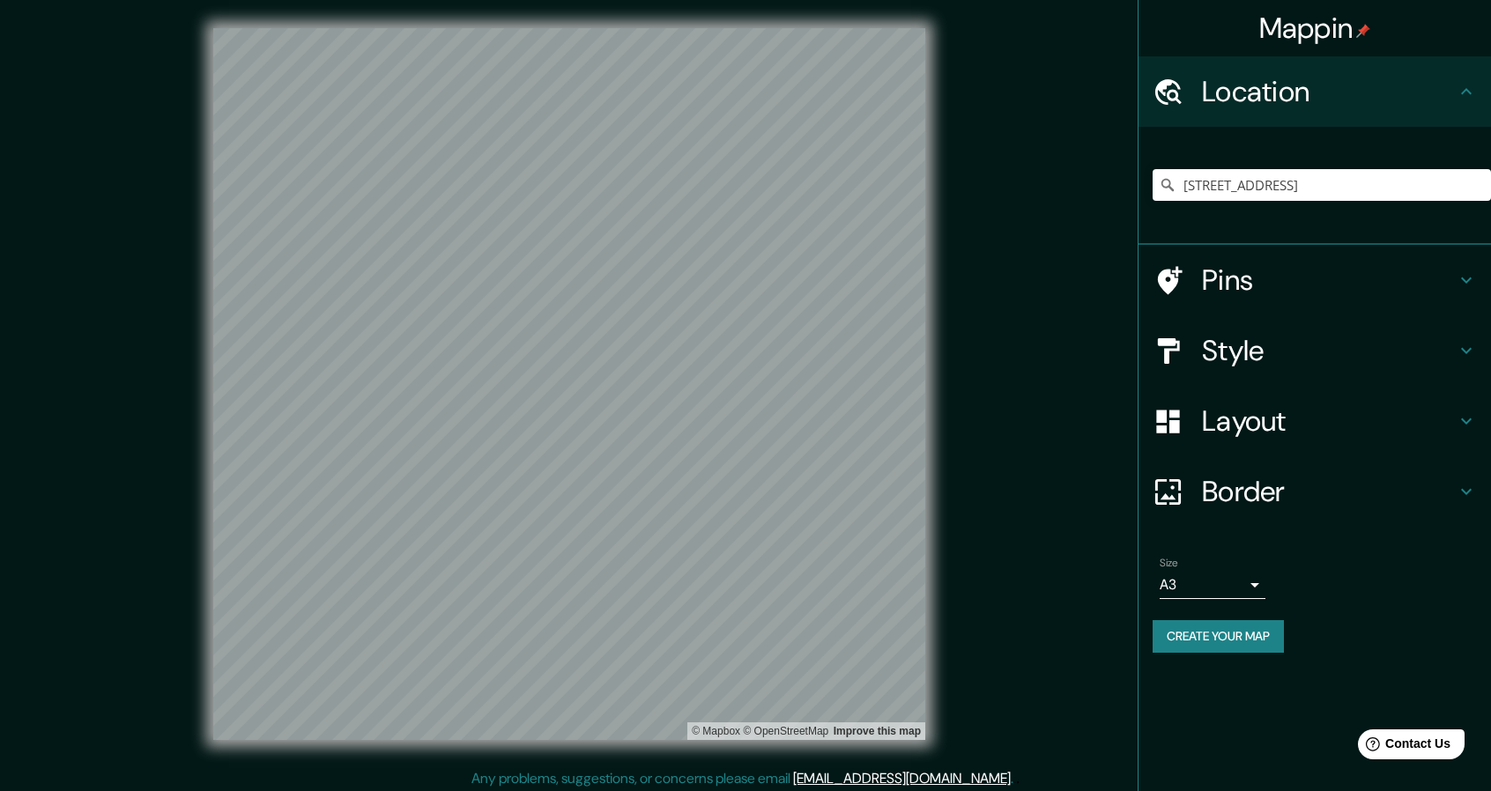
click at [1382, 337] on h4 "Style" at bounding box center [1329, 350] width 254 height 35
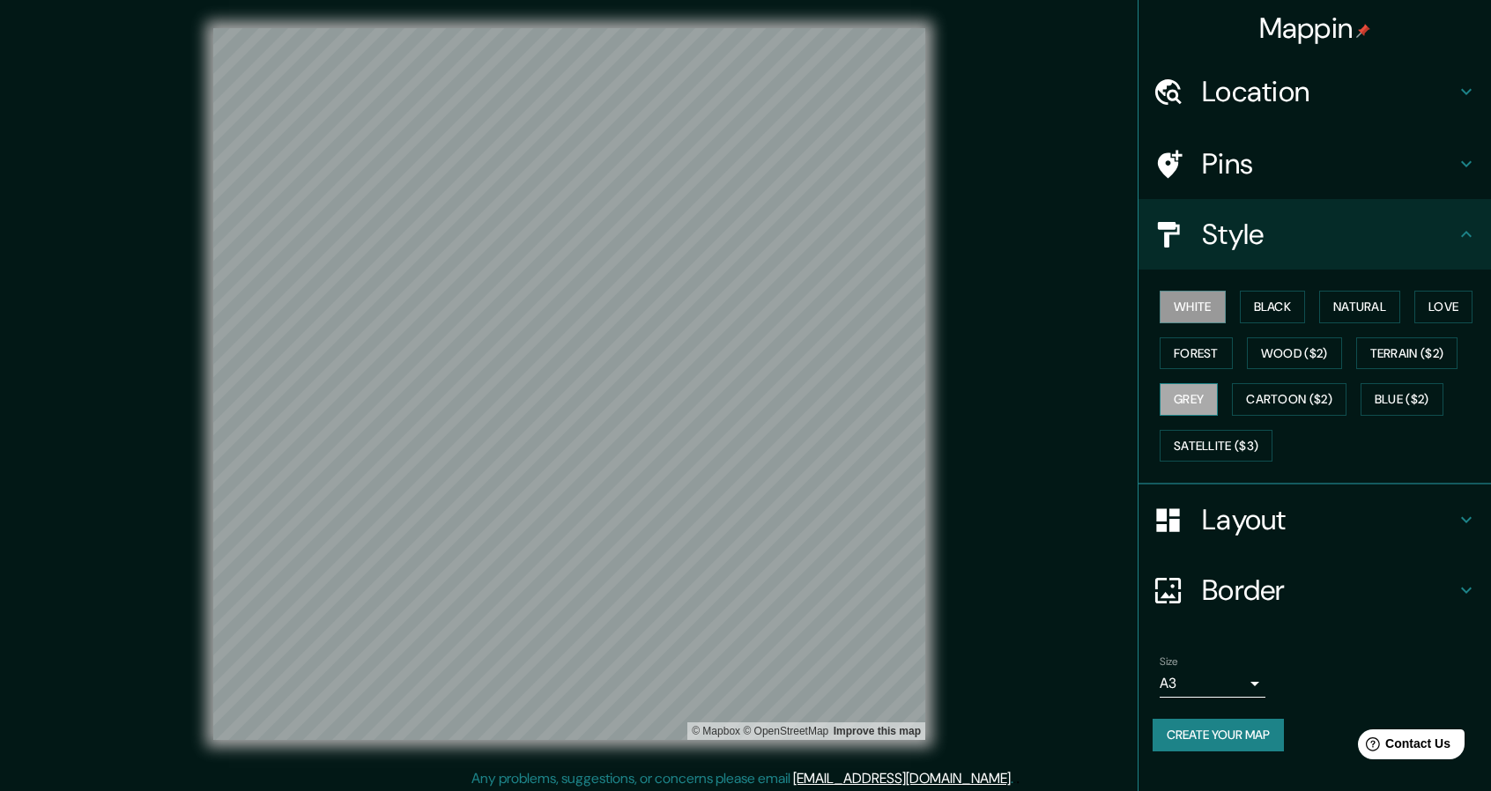
click at [1202, 390] on button "Grey" at bounding box center [1188, 399] width 58 height 33
click at [1189, 300] on button "White" at bounding box center [1192, 307] width 66 height 33
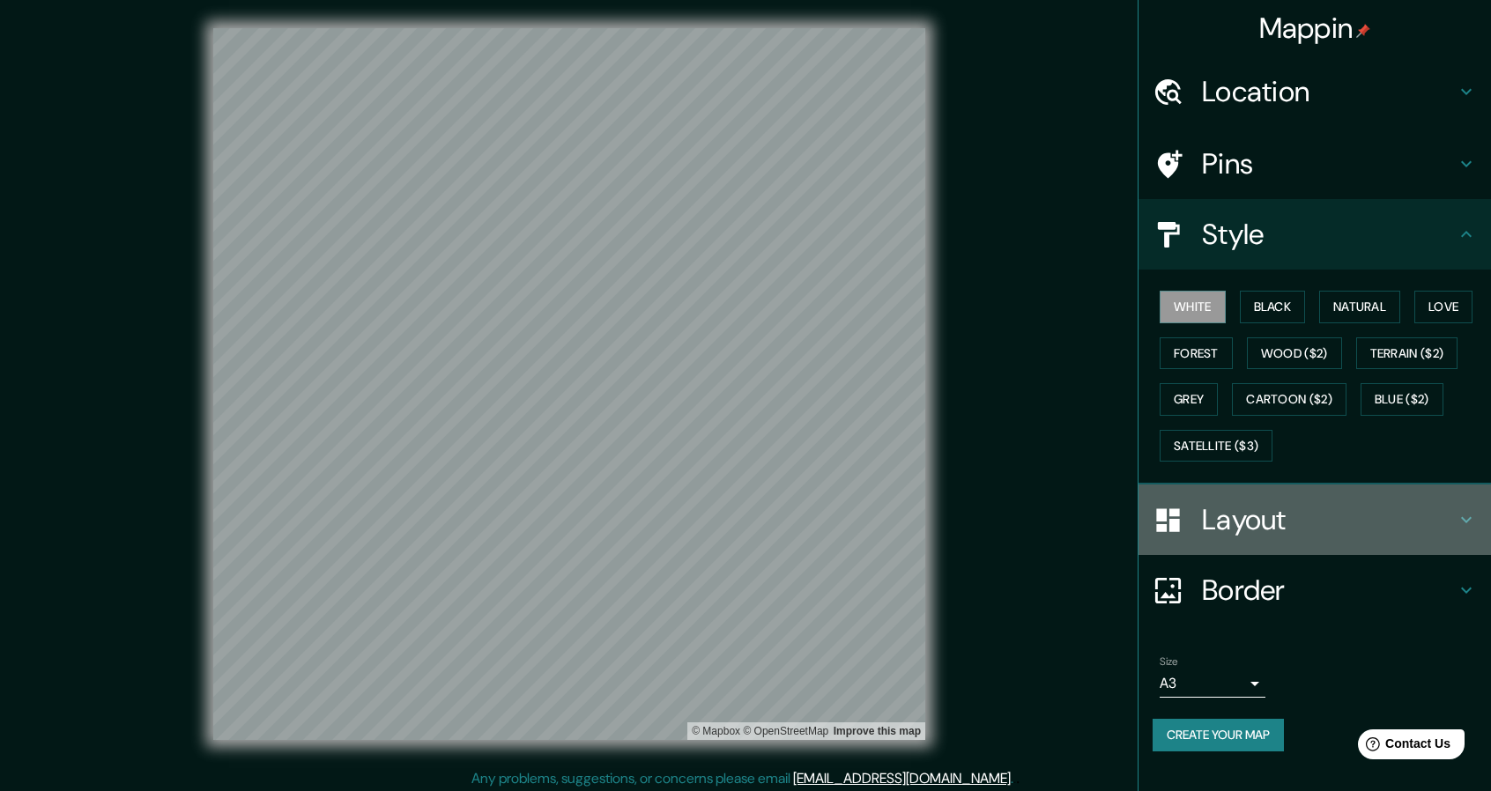
click at [1357, 530] on h4 "Layout" at bounding box center [1329, 519] width 254 height 35
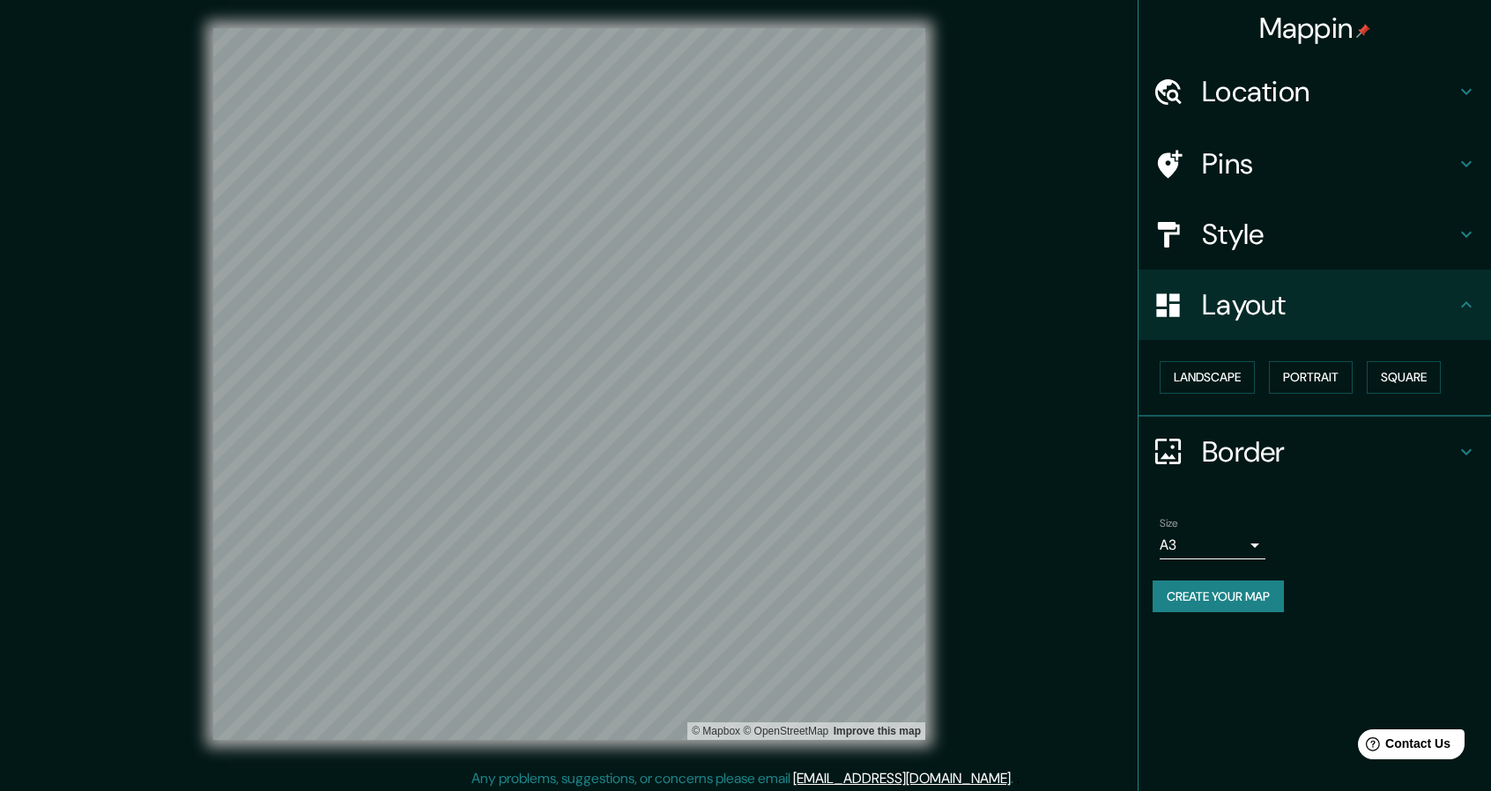
click at [1457, 299] on icon at bounding box center [1466, 304] width 21 height 21
click at [1464, 302] on icon at bounding box center [1466, 304] width 21 height 21
click at [1064, 700] on div "Mappin Location [STREET_ADDRESS] Pins Style Layout Landscape Portrait Square Bo…" at bounding box center [745, 398] width 1491 height 796
click at [1205, 601] on button "Create your map" at bounding box center [1217, 597] width 131 height 33
drag, startPoint x: 1008, startPoint y: 463, endPoint x: 1100, endPoint y: 471, distance: 92.9
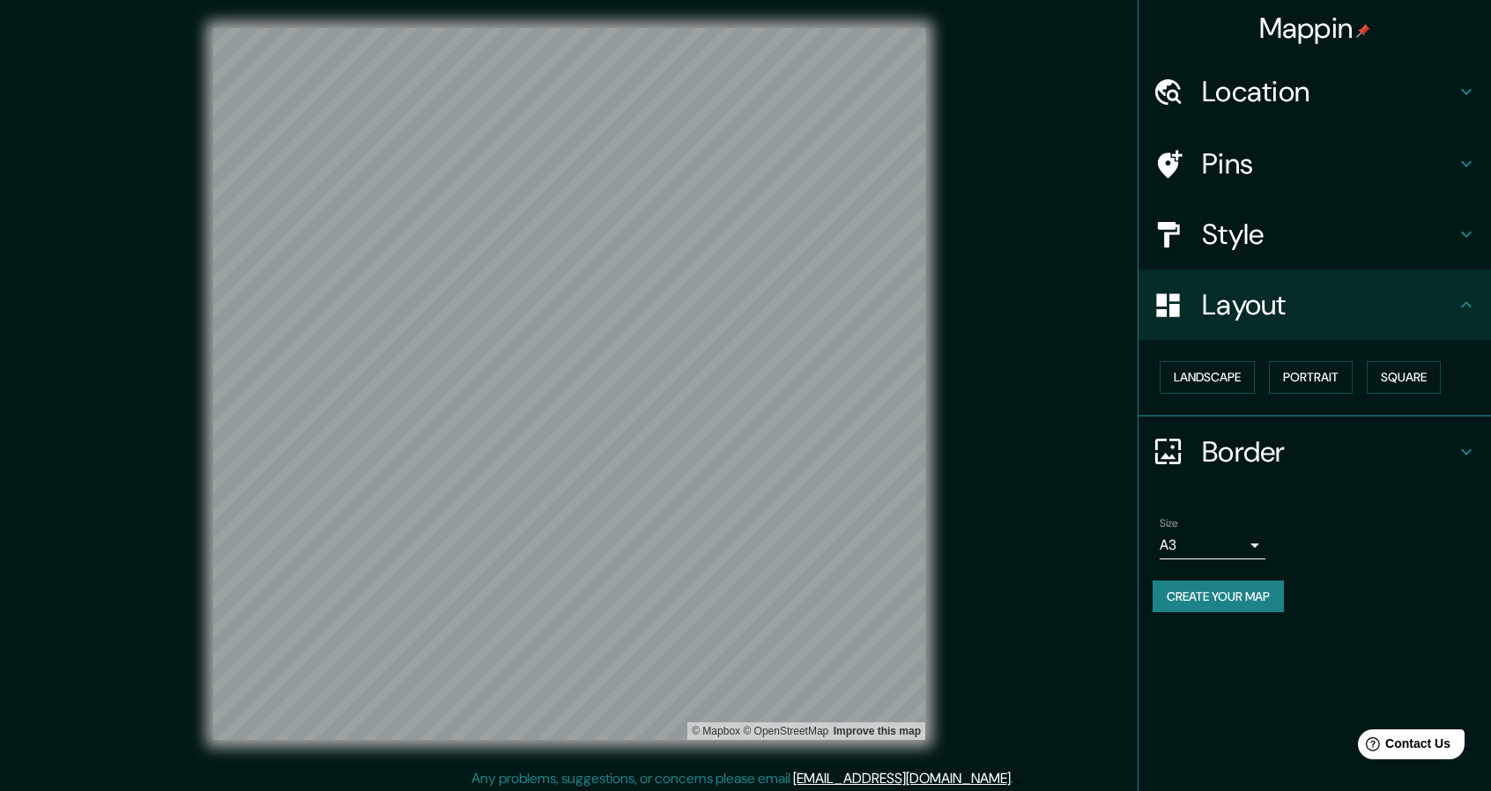
click at [1100, 471] on div "Mappin Location [STREET_ADDRESS] Pins Style Layout Landscape Portrait Square Bo…" at bounding box center [745, 398] width 1491 height 796
